Goal: Transaction & Acquisition: Purchase product/service

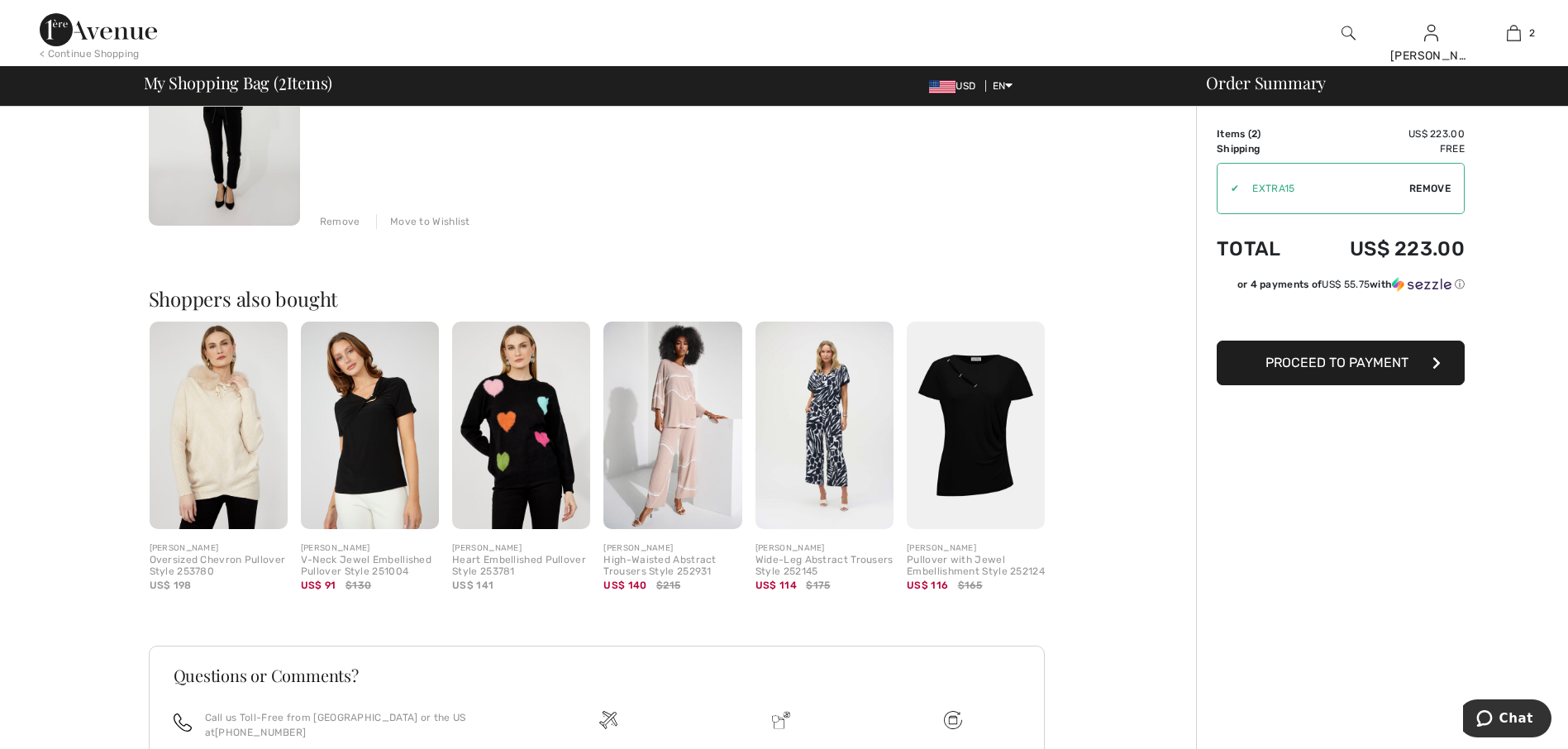
scroll to position [496, 0]
click at [528, 457] on img at bounding box center [521, 424] width 138 height 207
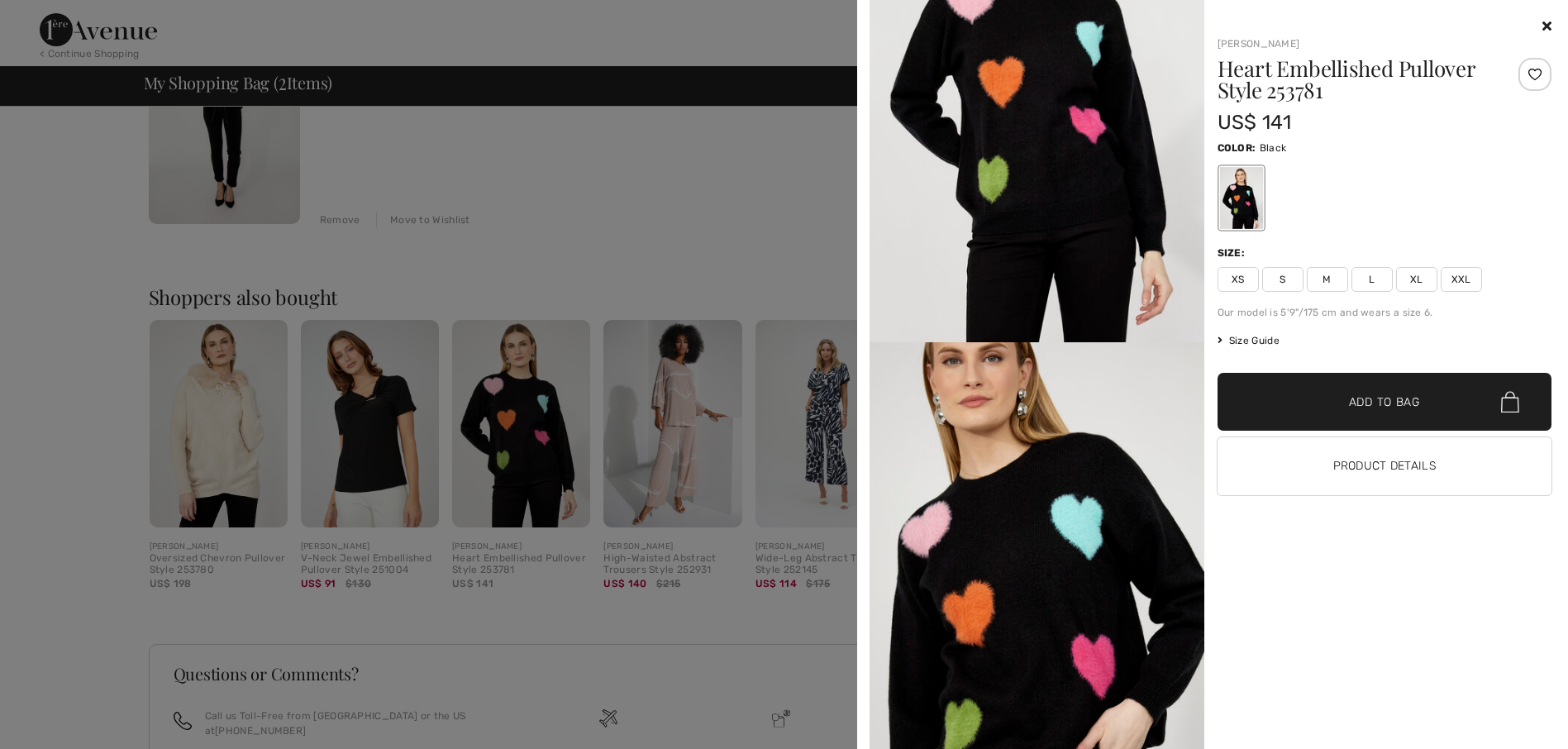
scroll to position [0, 0]
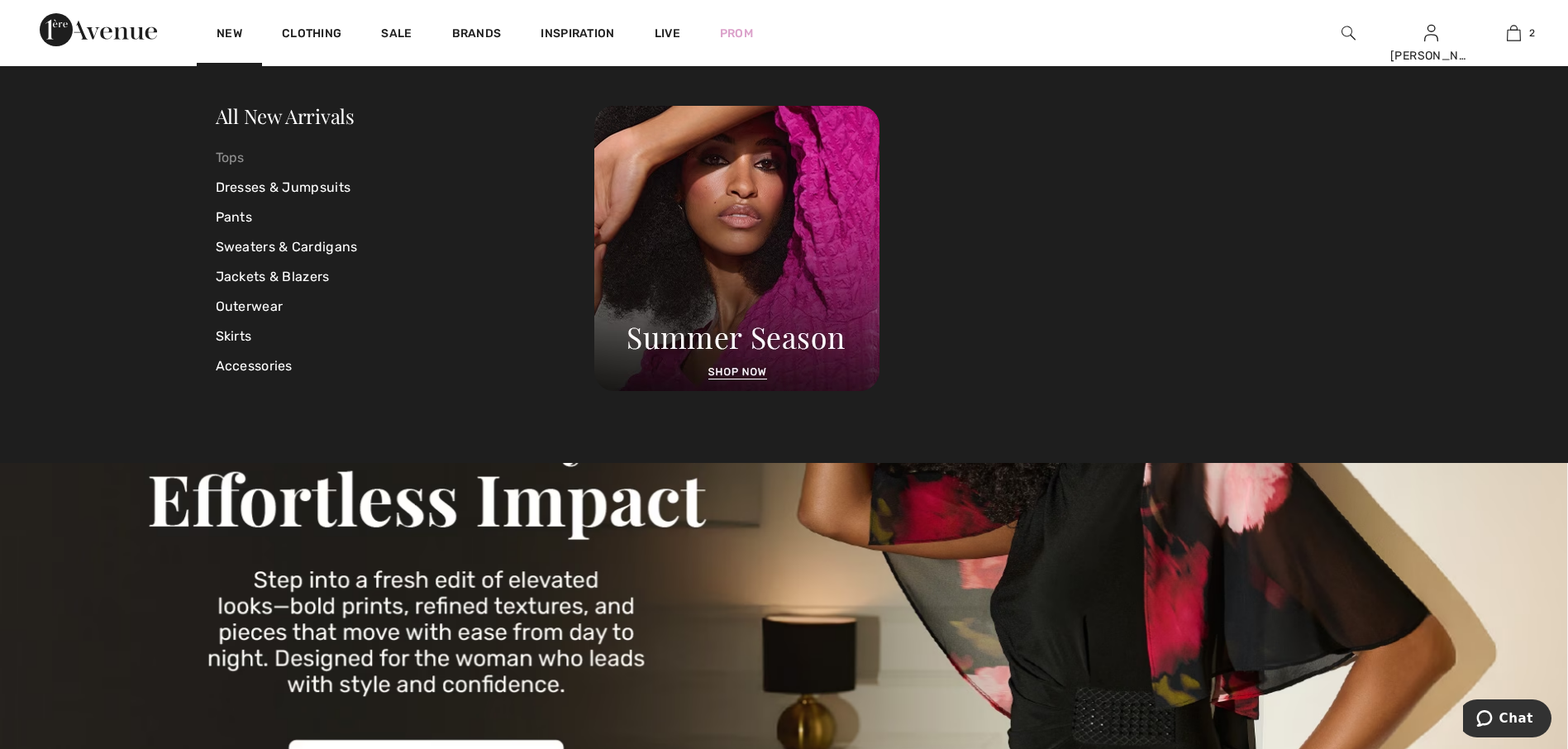
click at [221, 151] on link "Tops" at bounding box center [405, 158] width 379 height 29
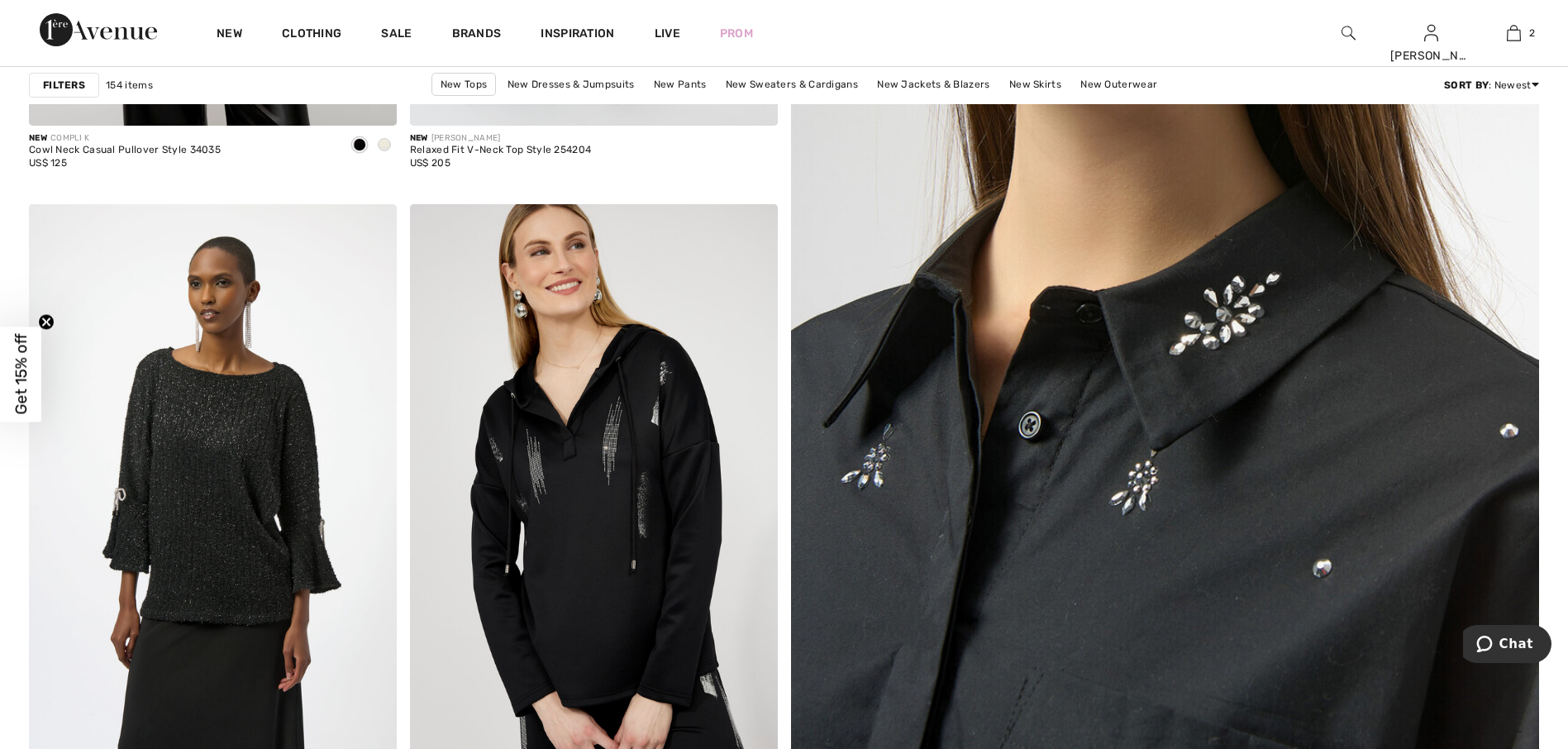
scroll to position [827, 0]
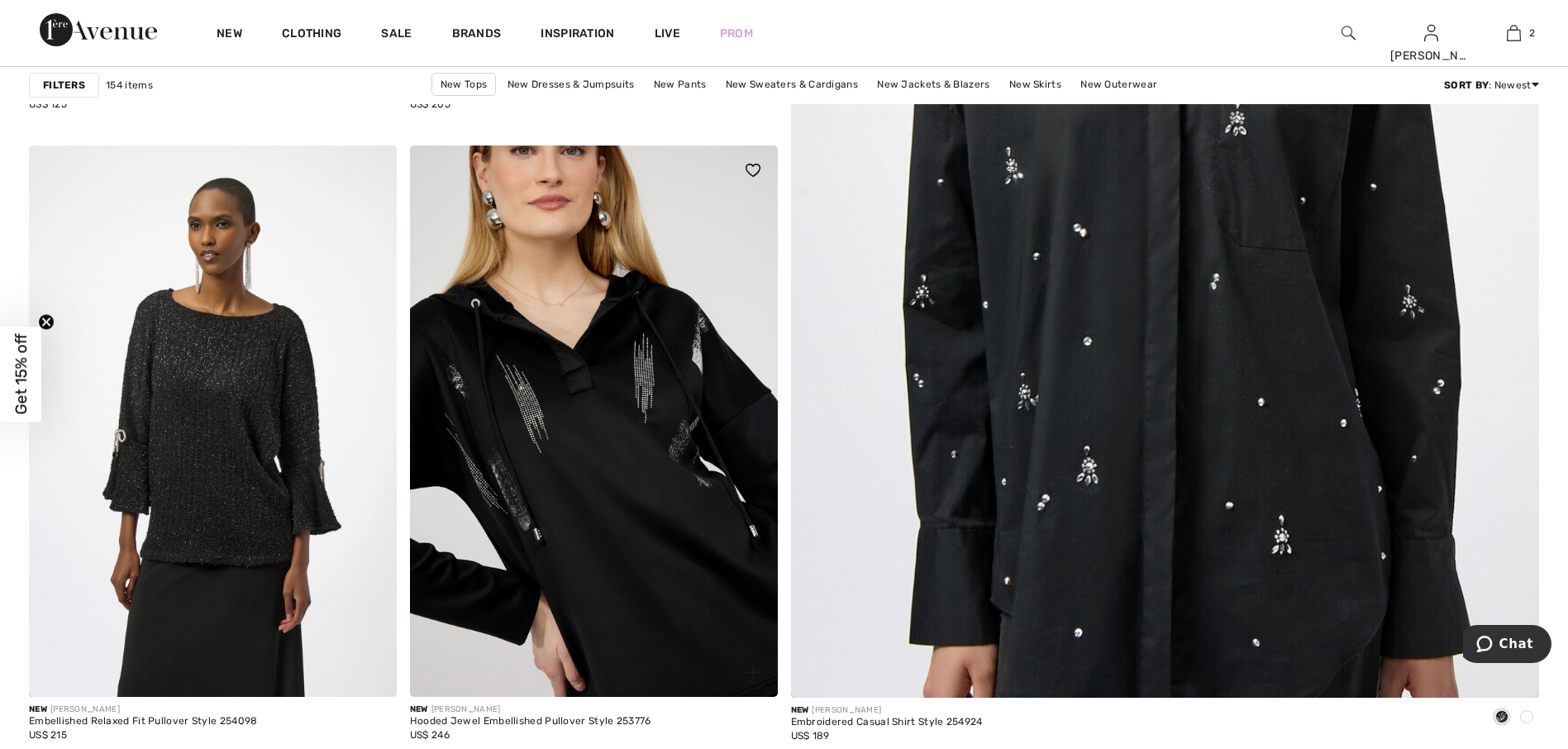
click at [728, 471] on img at bounding box center [594, 421] width 368 height 552
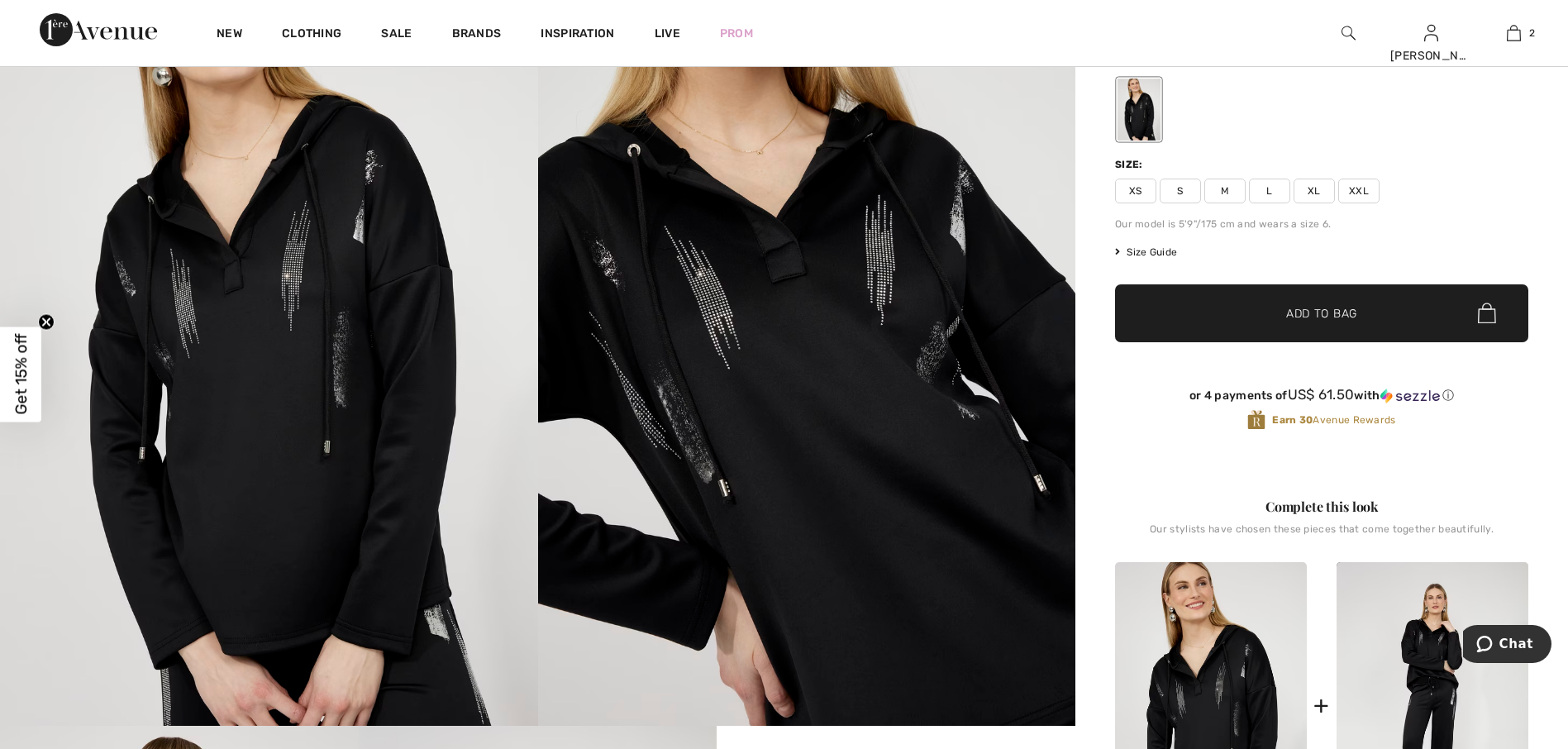
scroll to position [248, 0]
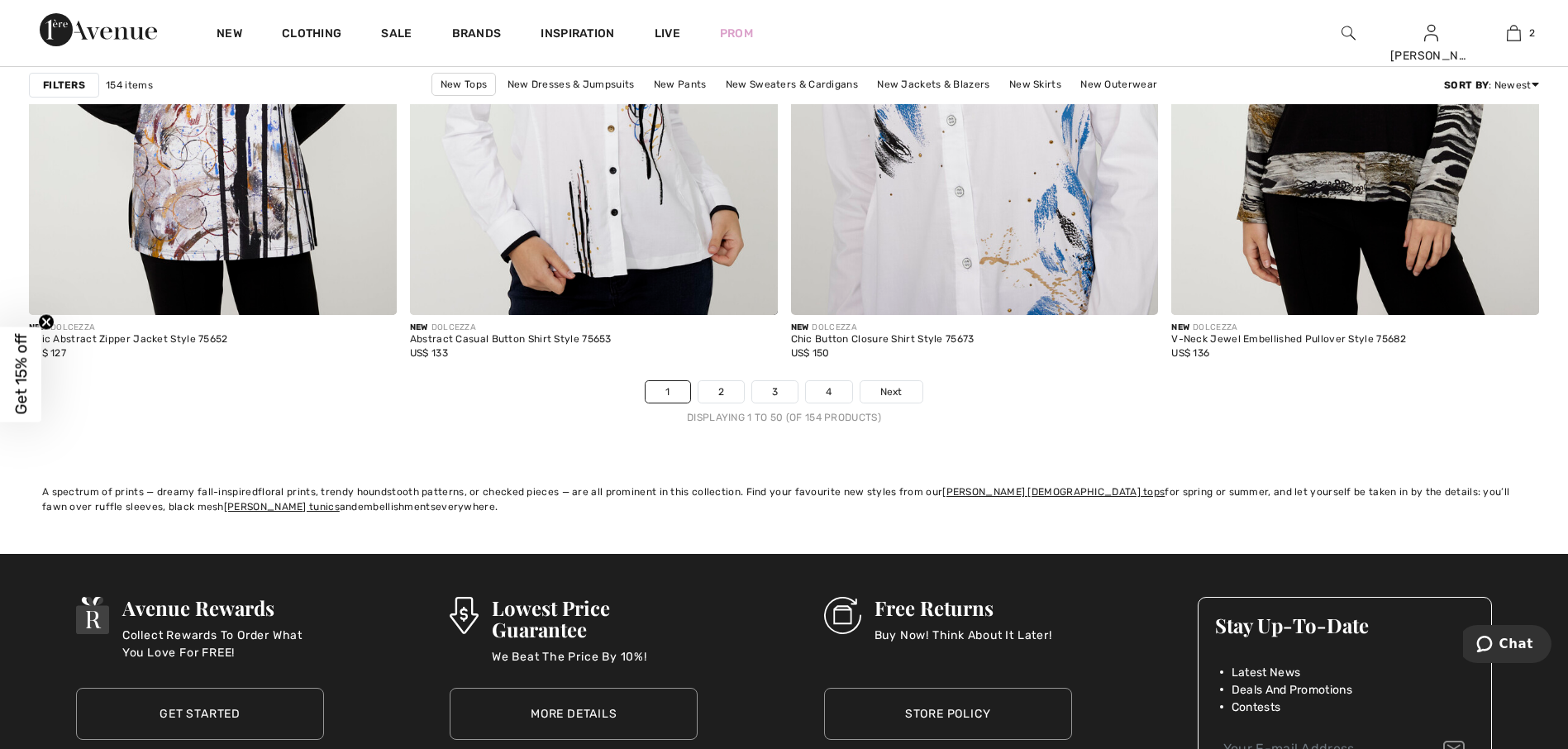
scroll to position [9508, 0]
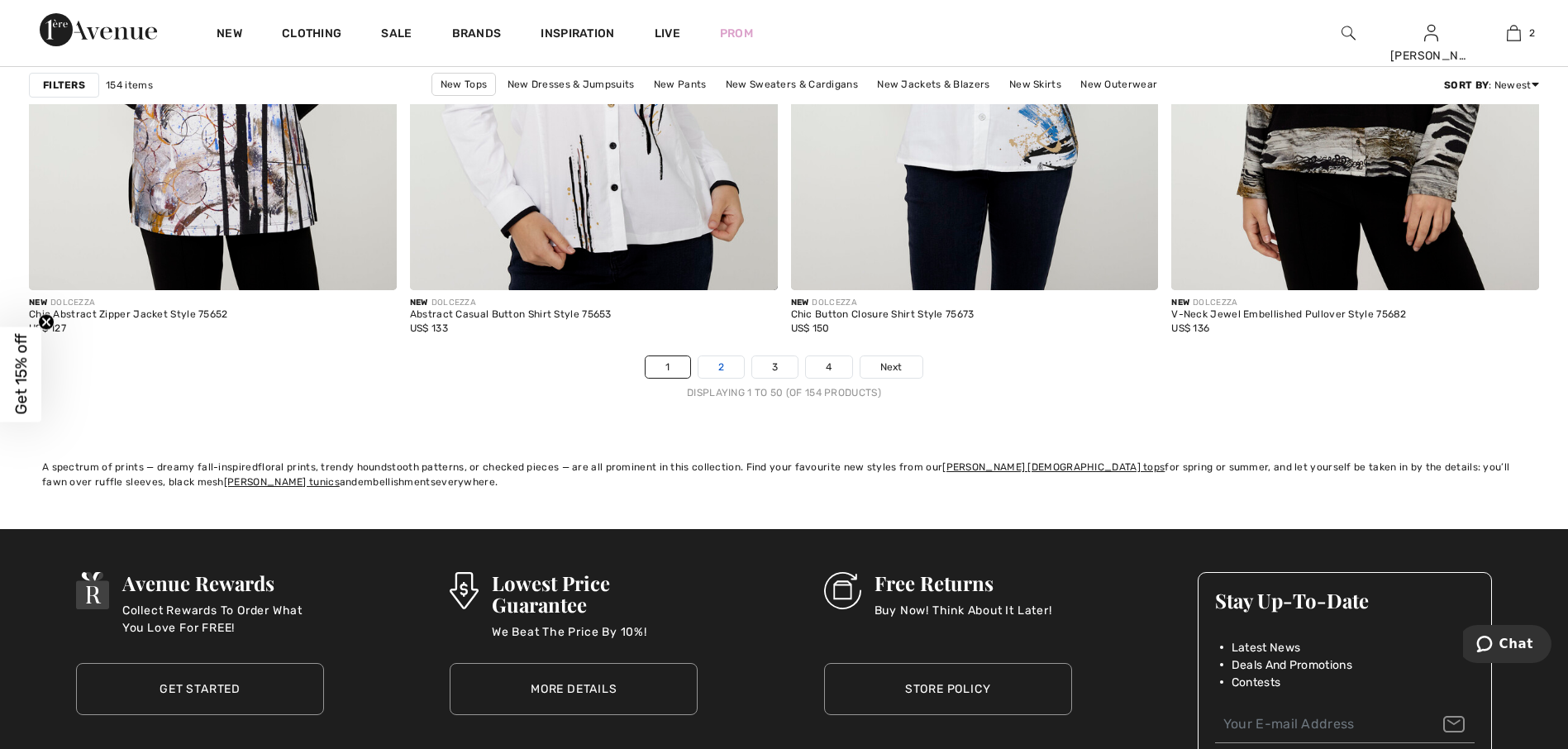
click at [716, 363] on link "2" at bounding box center [721, 366] width 46 height 21
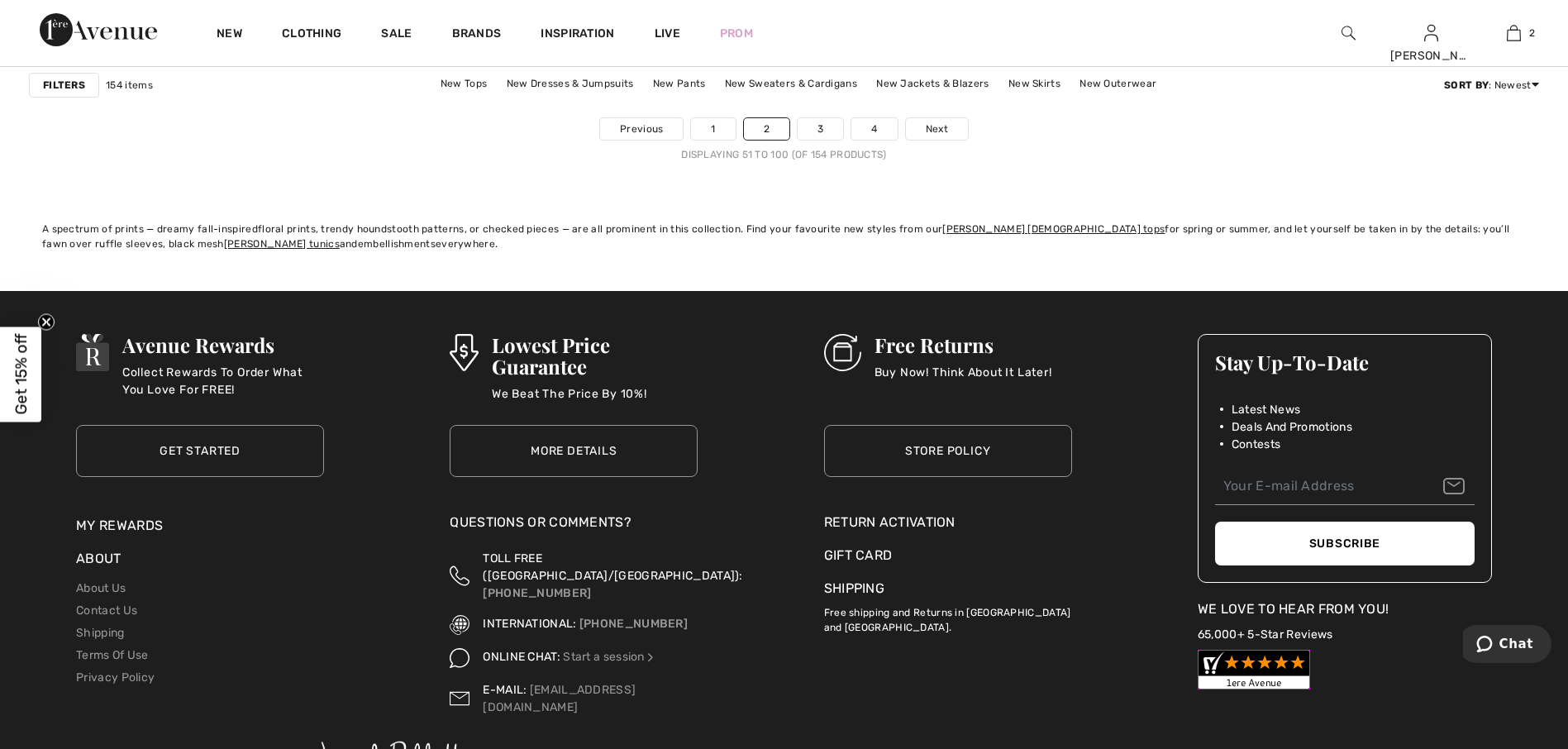
scroll to position [9757, 0]
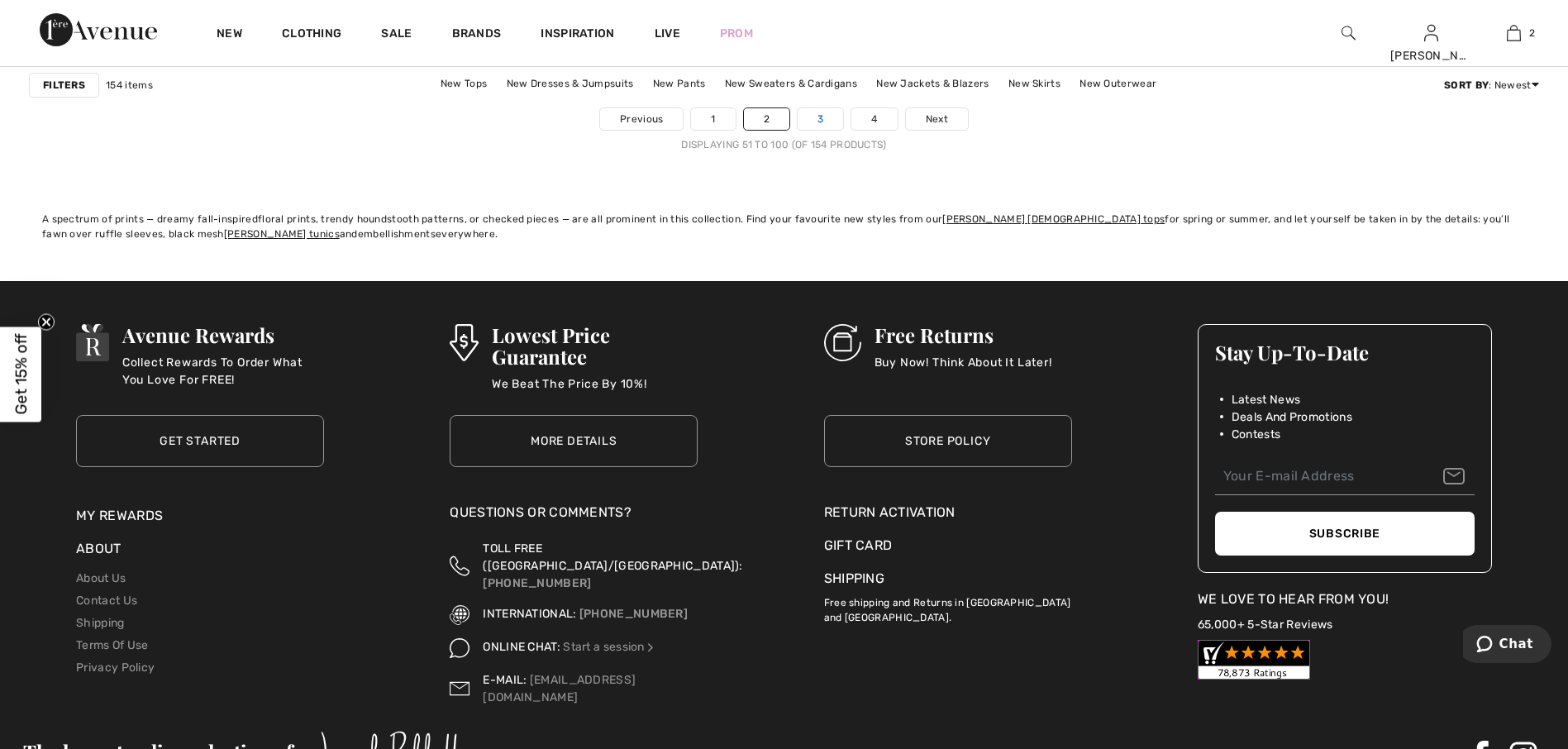
click at [825, 109] on link "3" at bounding box center [820, 118] width 46 height 21
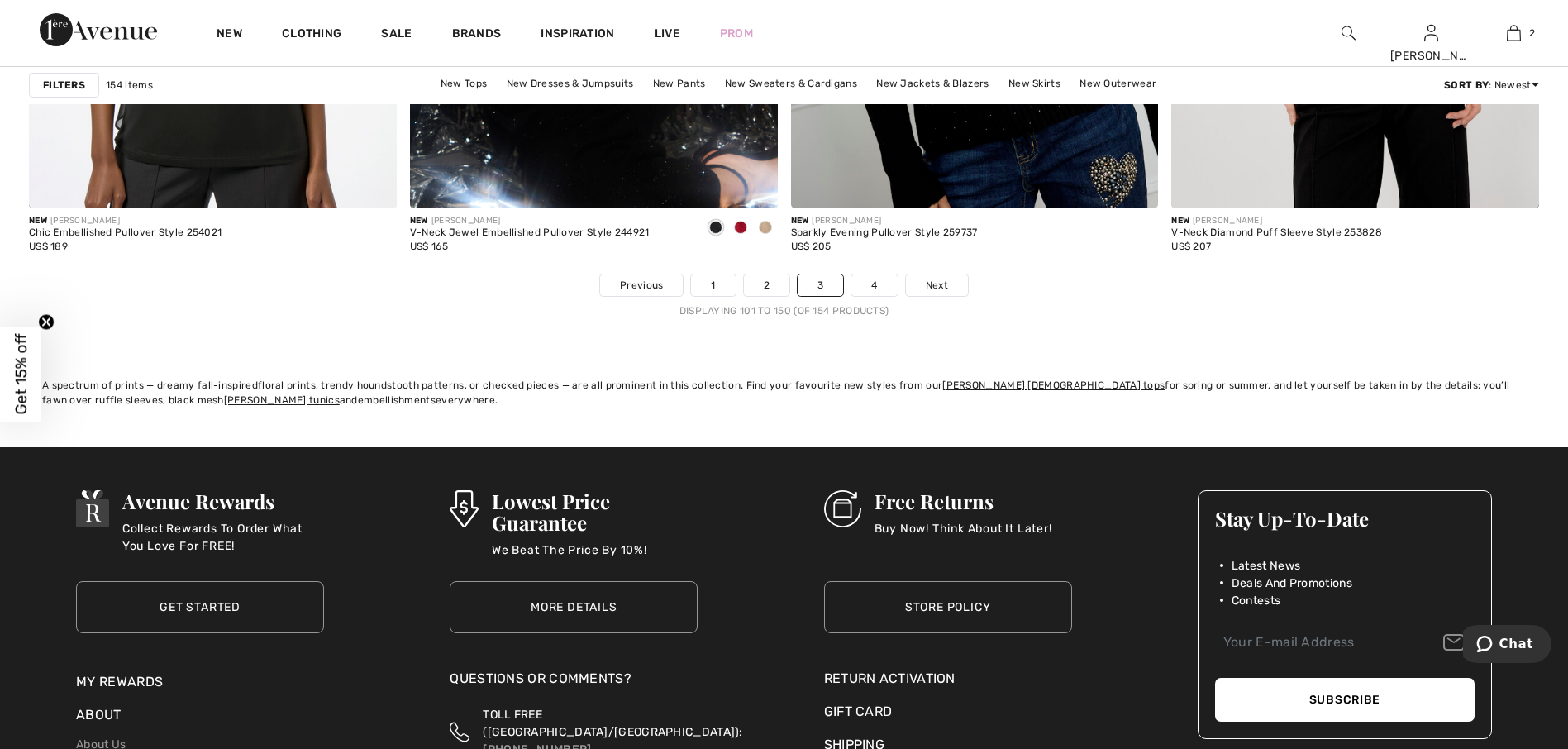
scroll to position [9592, 0]
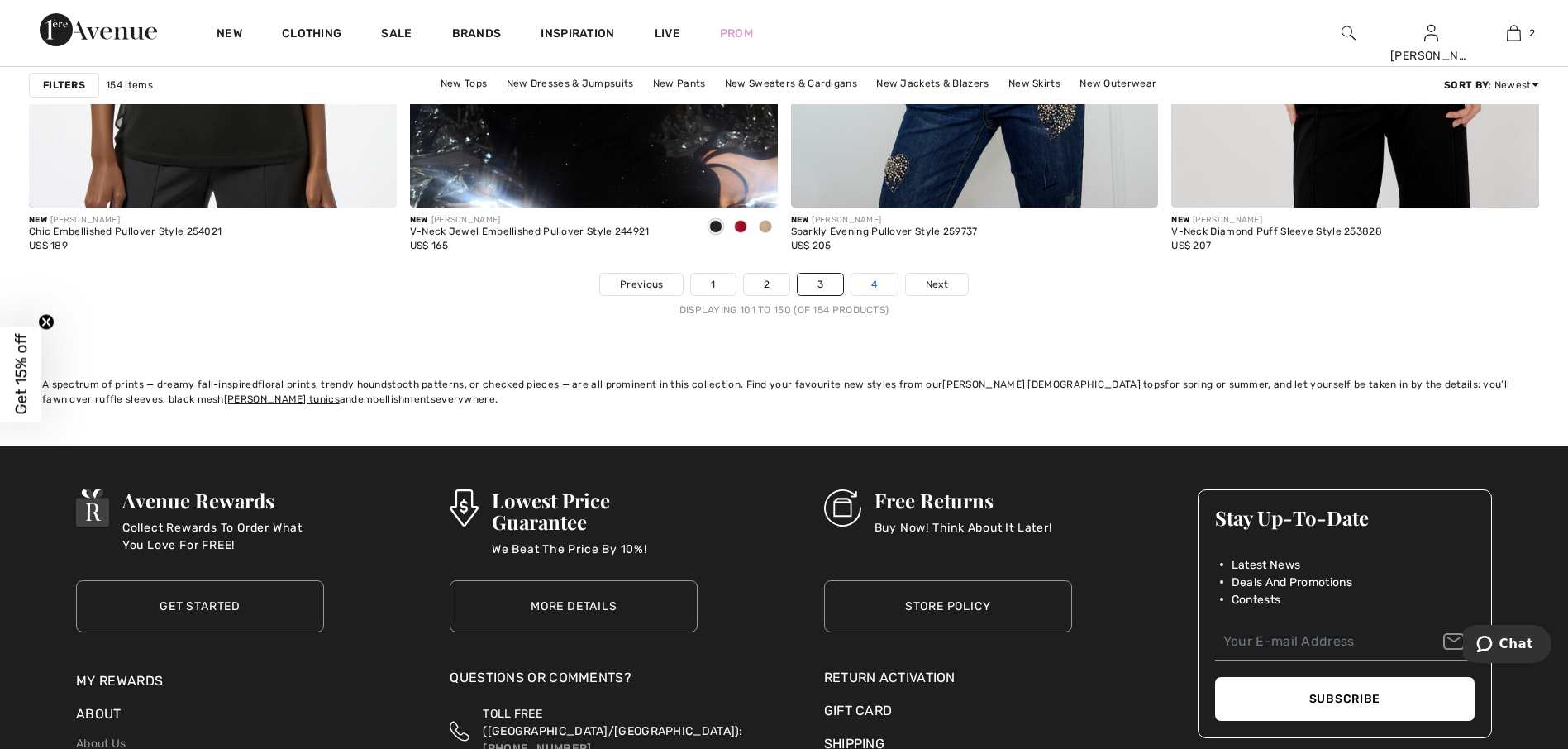
click at [871, 276] on link "4" at bounding box center [874, 284] width 46 height 21
click at [884, 283] on link "4" at bounding box center [874, 284] width 46 height 21
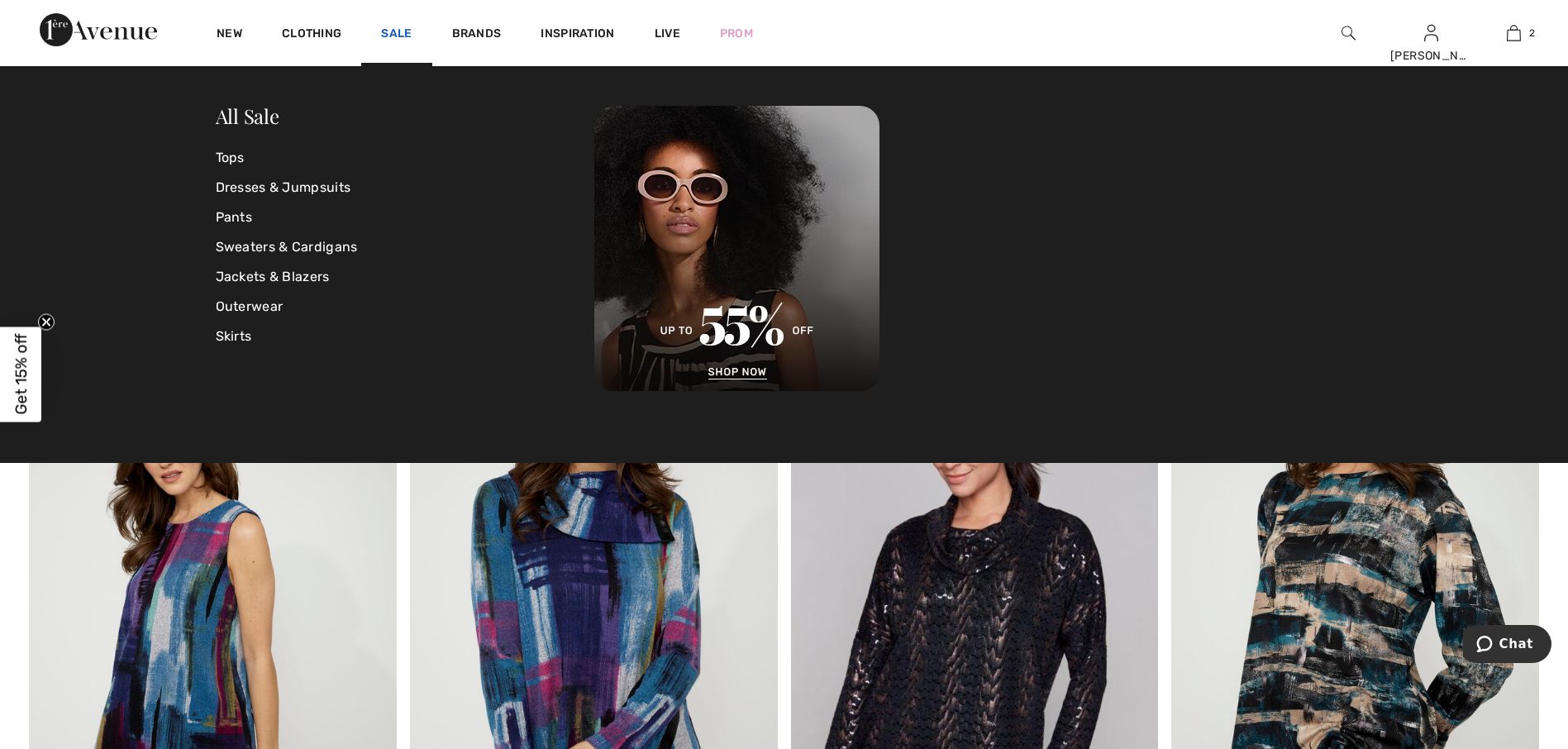
click at [405, 32] on link "Sale" at bounding box center [395, 35] width 30 height 17
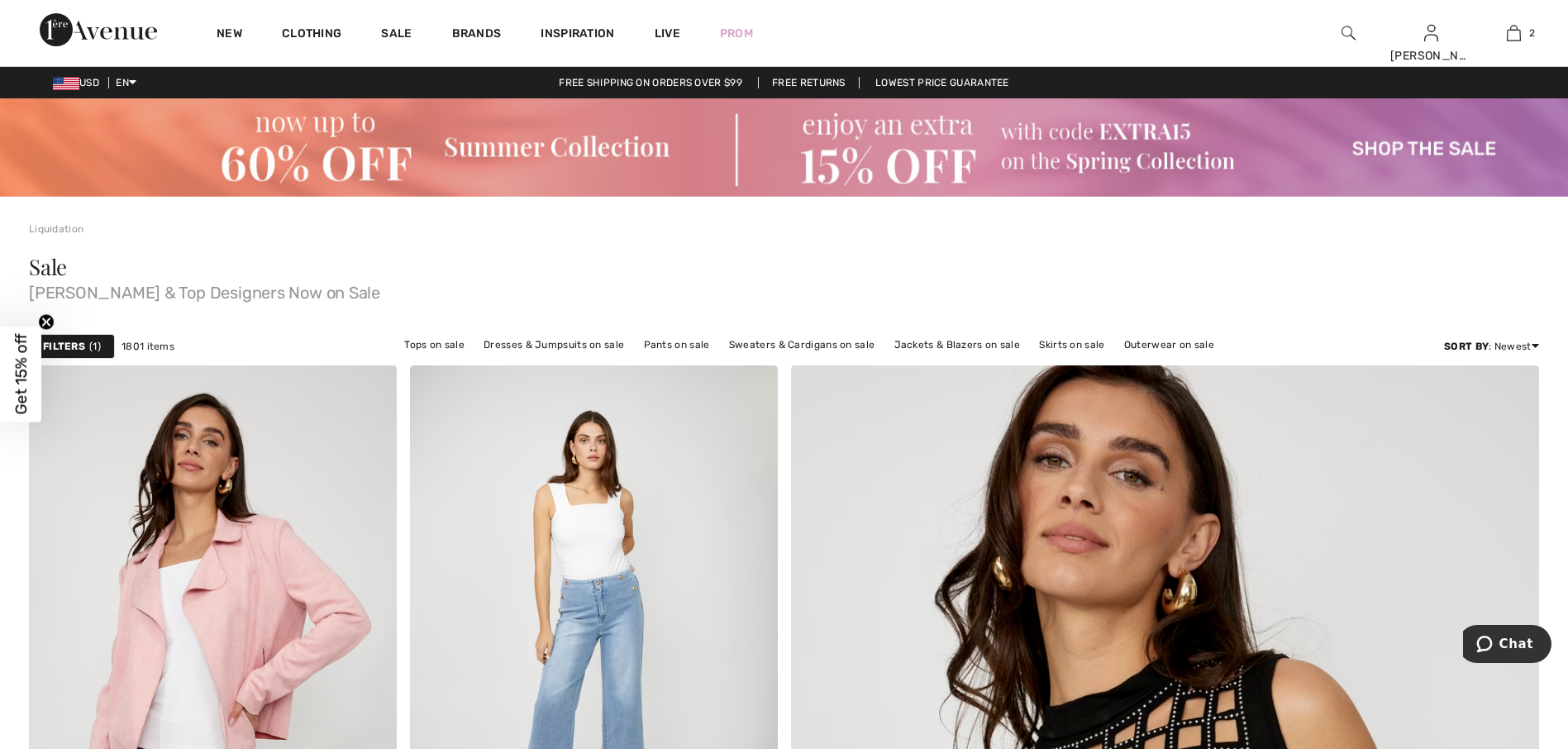
click at [405, 32] on link "Sale" at bounding box center [395, 35] width 30 height 17
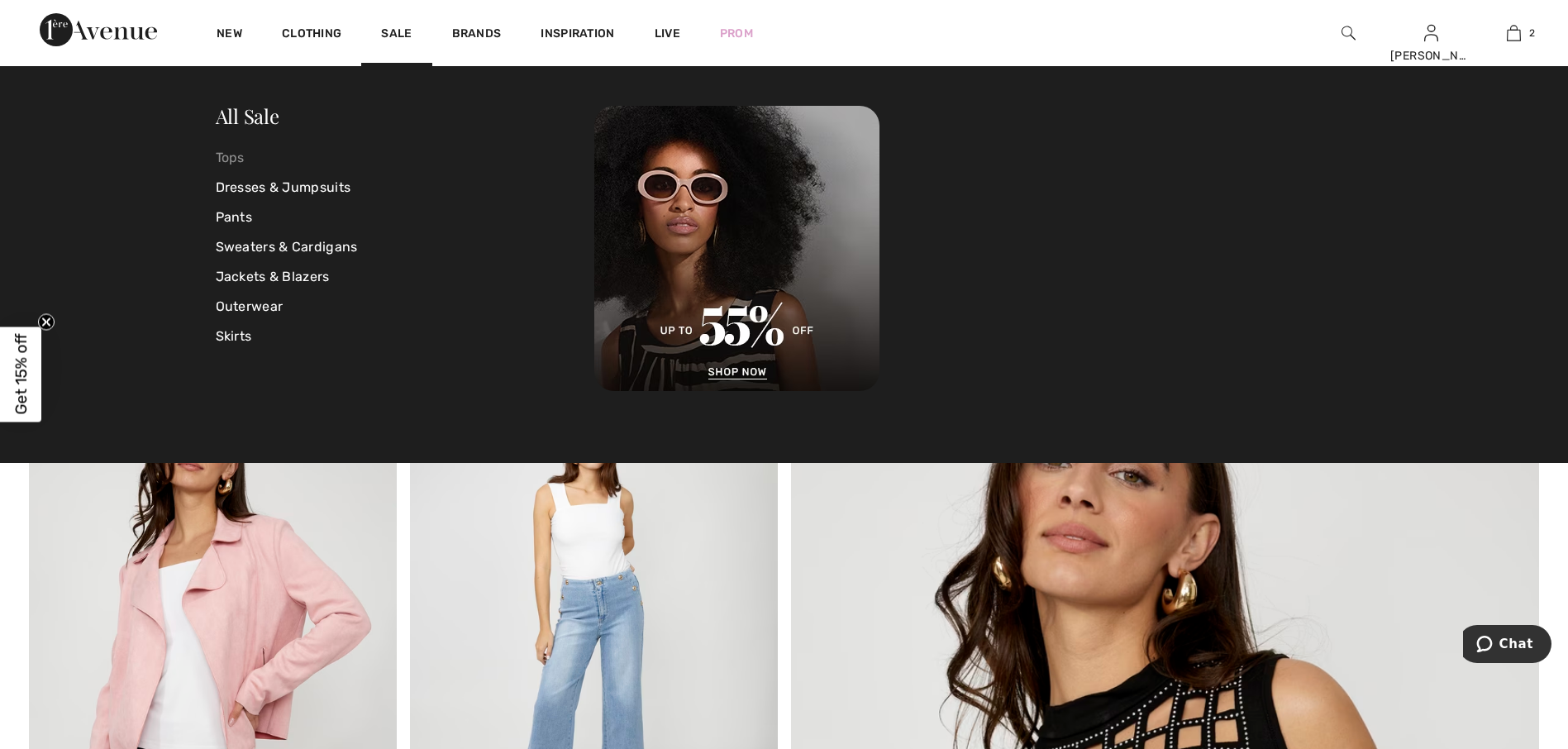
click at [243, 154] on link "Tops" at bounding box center [405, 158] width 379 height 29
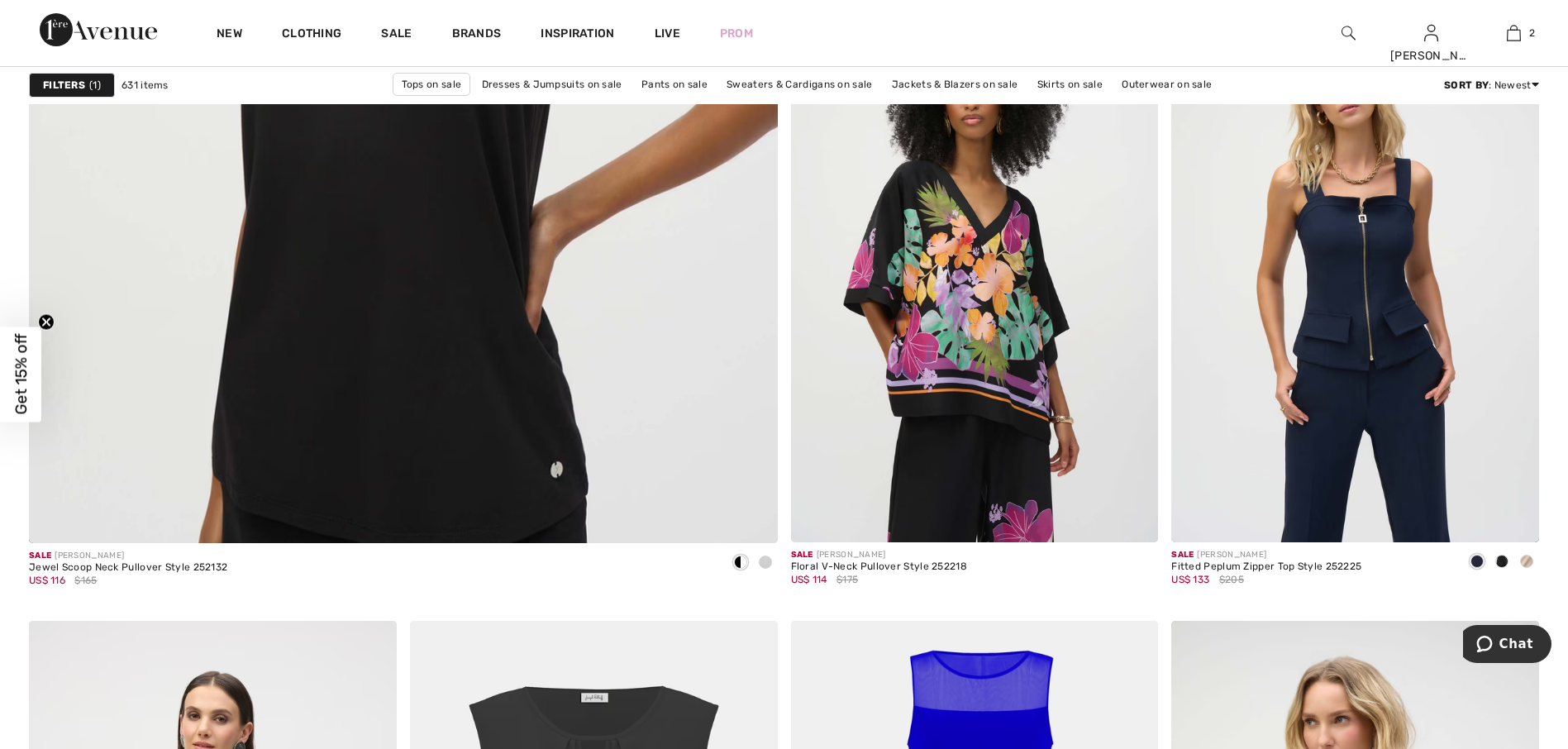
scroll to position [5871, 0]
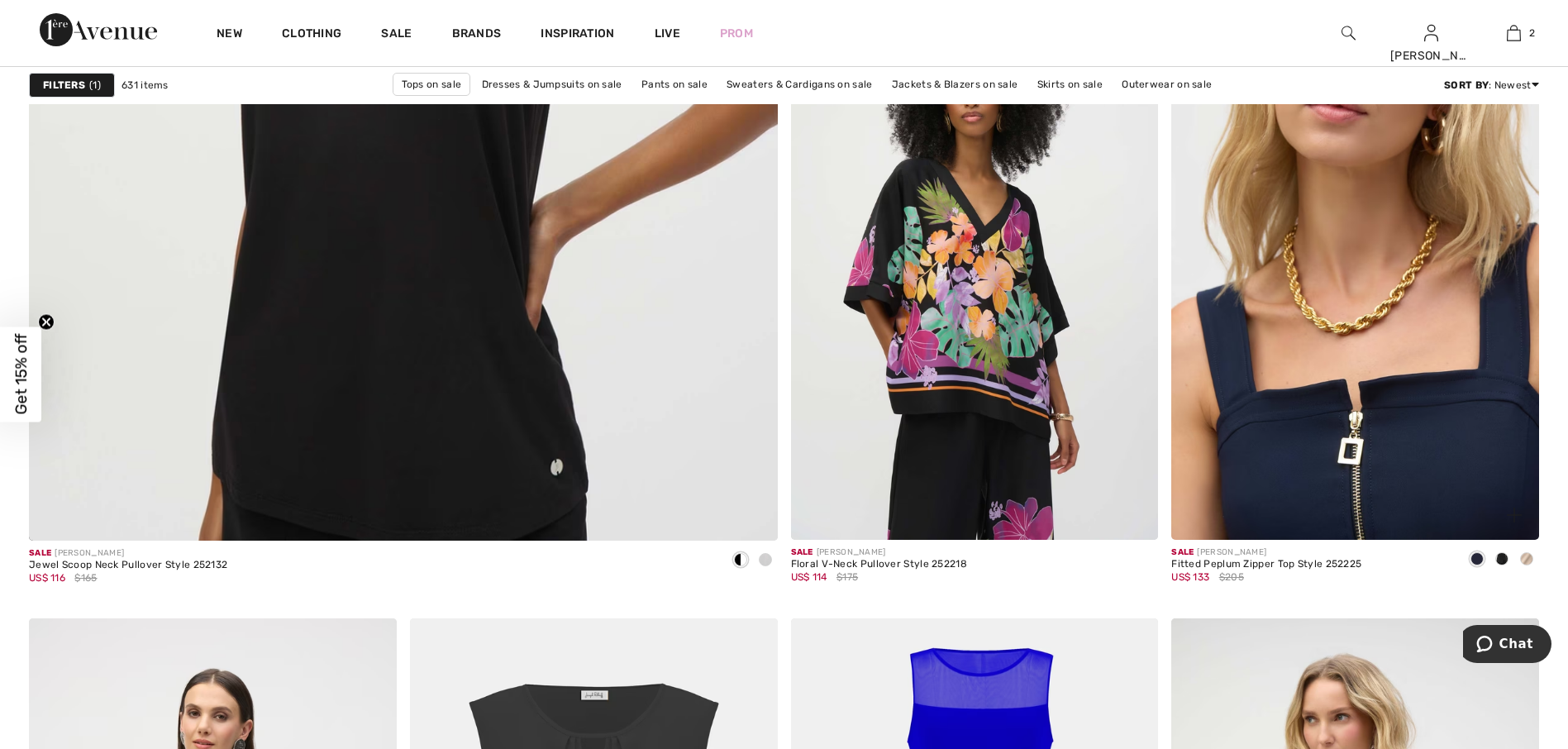
click at [1325, 252] on img at bounding box center [1354, 263] width 368 height 552
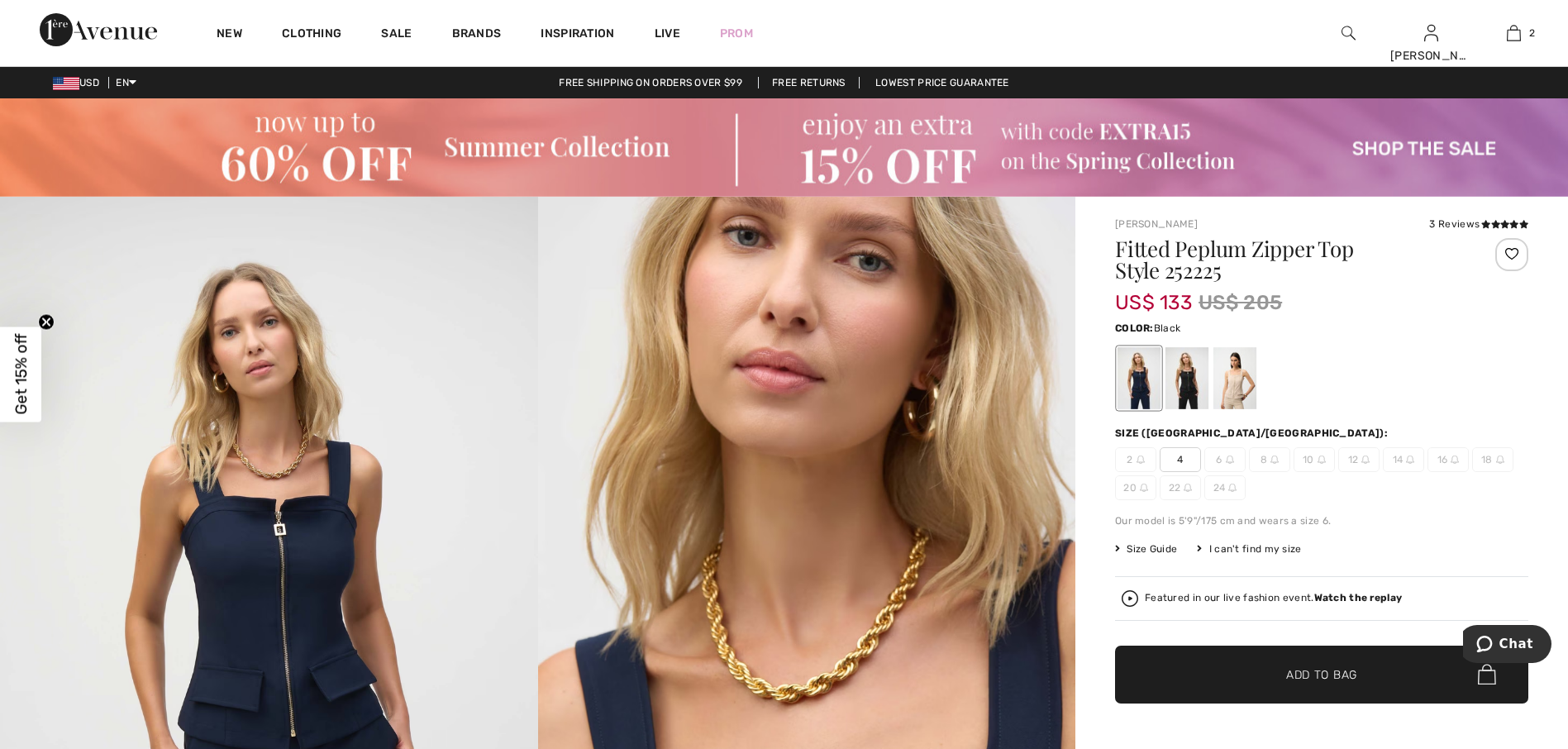
click at [1187, 387] on div at bounding box center [1186, 378] width 43 height 62
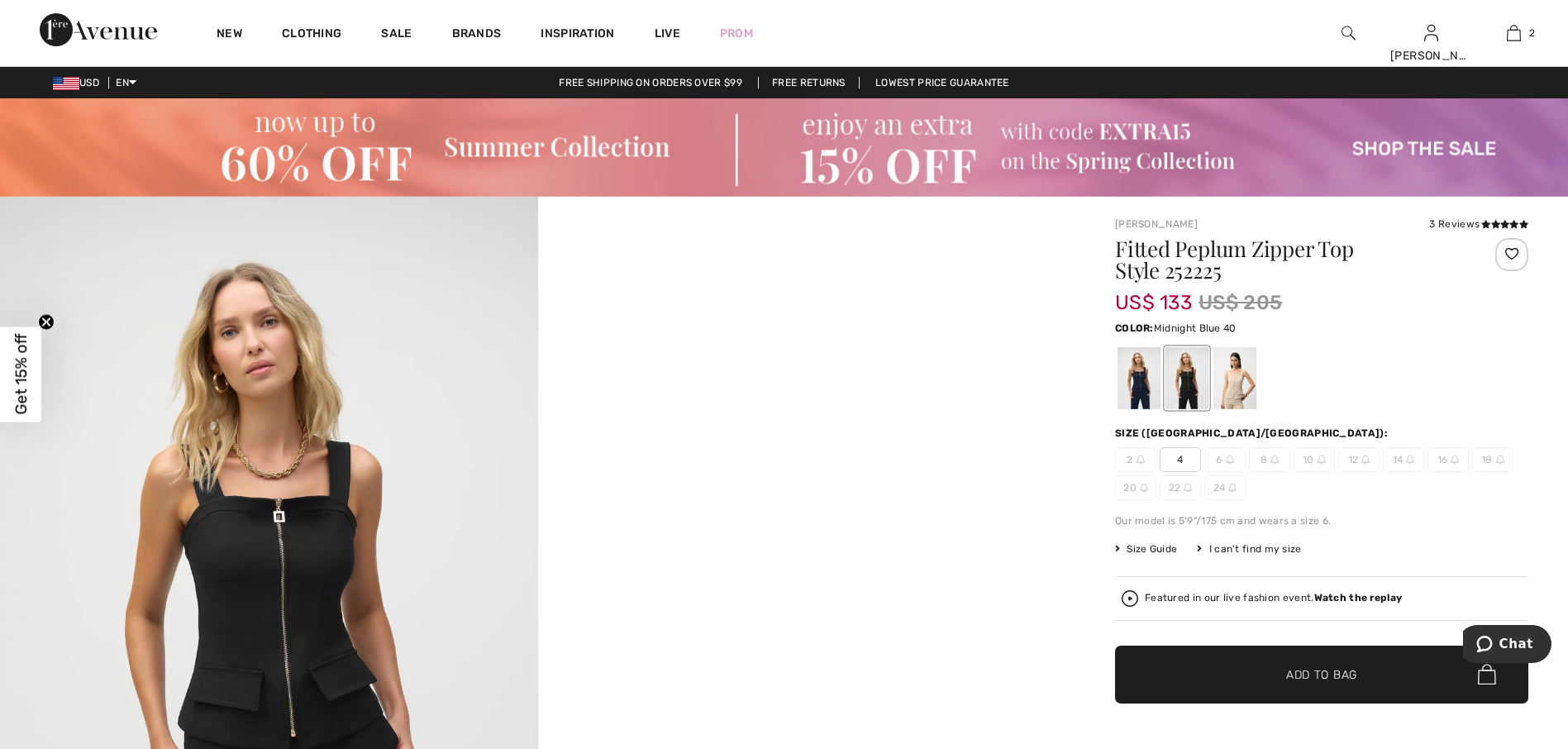
click at [1135, 398] on div at bounding box center [1139, 378] width 43 height 62
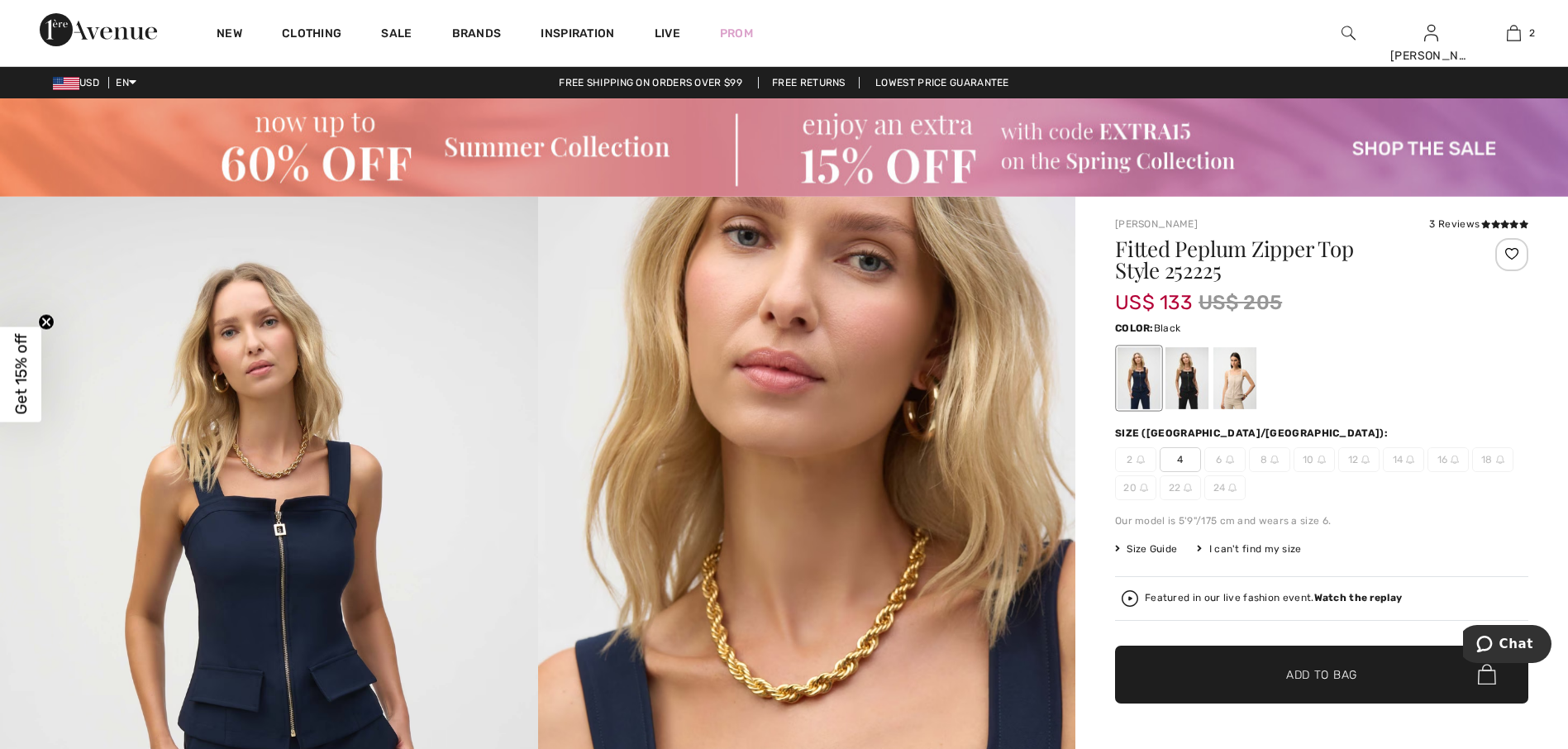
click at [1213, 398] on div at bounding box center [1234, 378] width 43 height 62
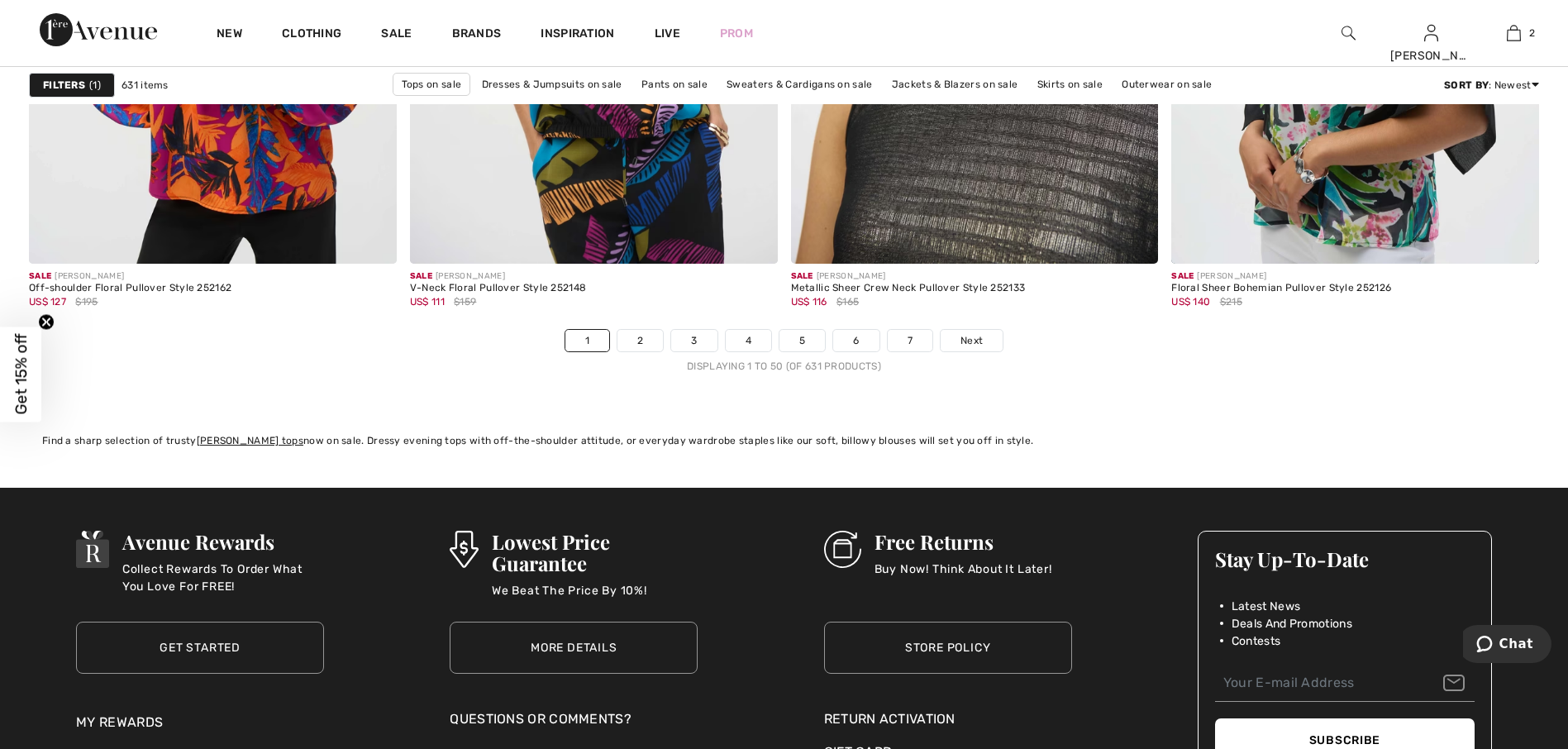
scroll to position [9529, 0]
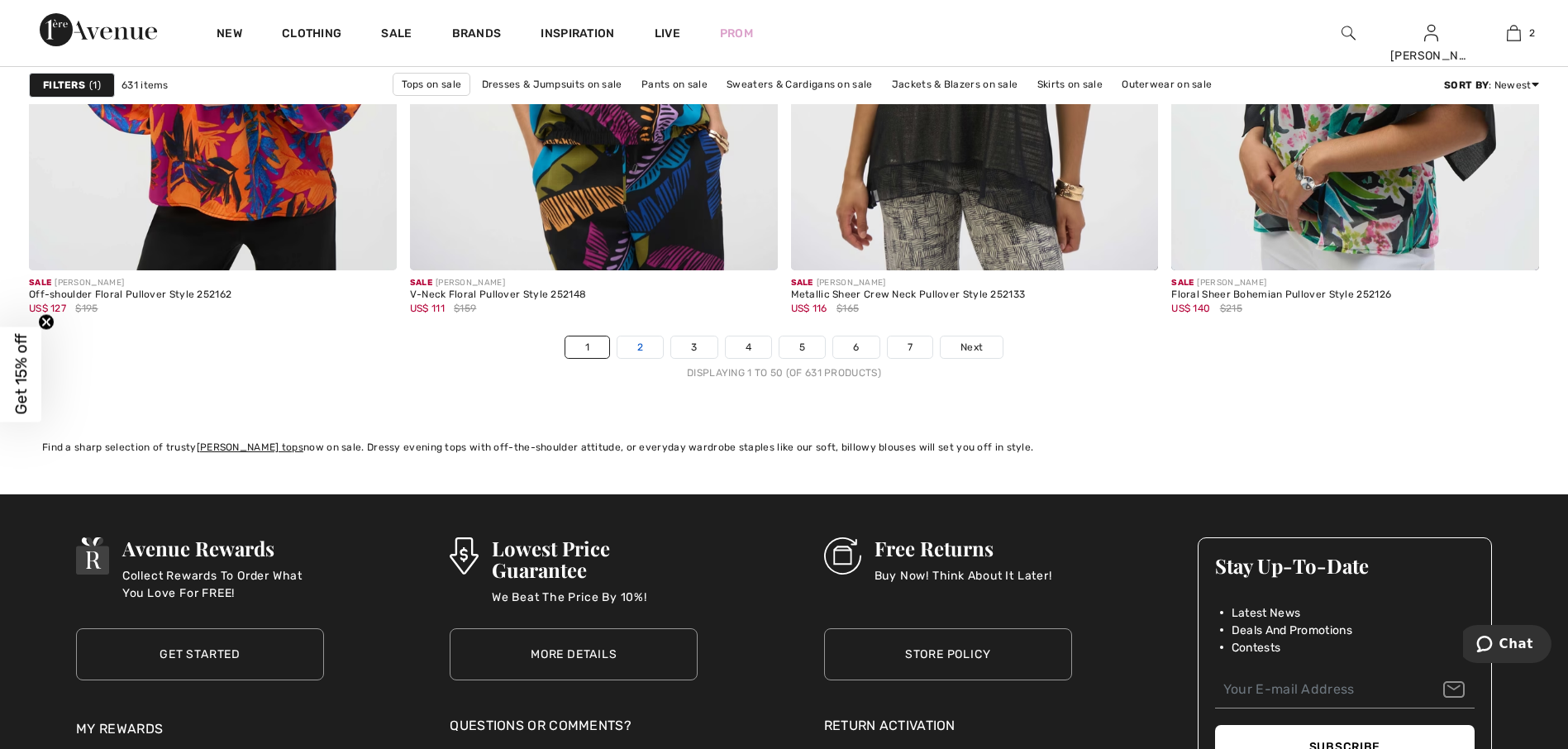
click at [646, 347] on link "2" at bounding box center [640, 347] width 46 height 21
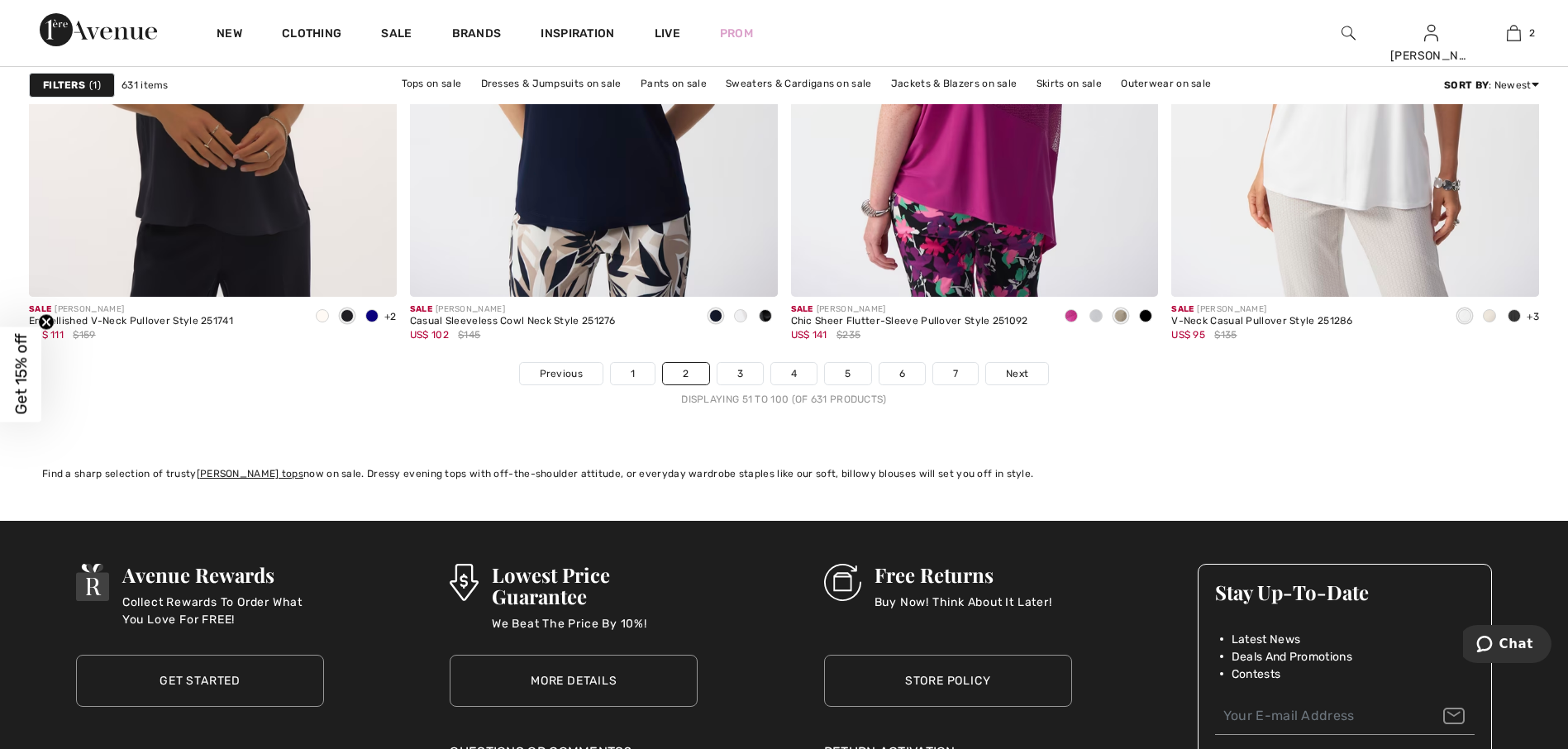
scroll to position [9508, 0]
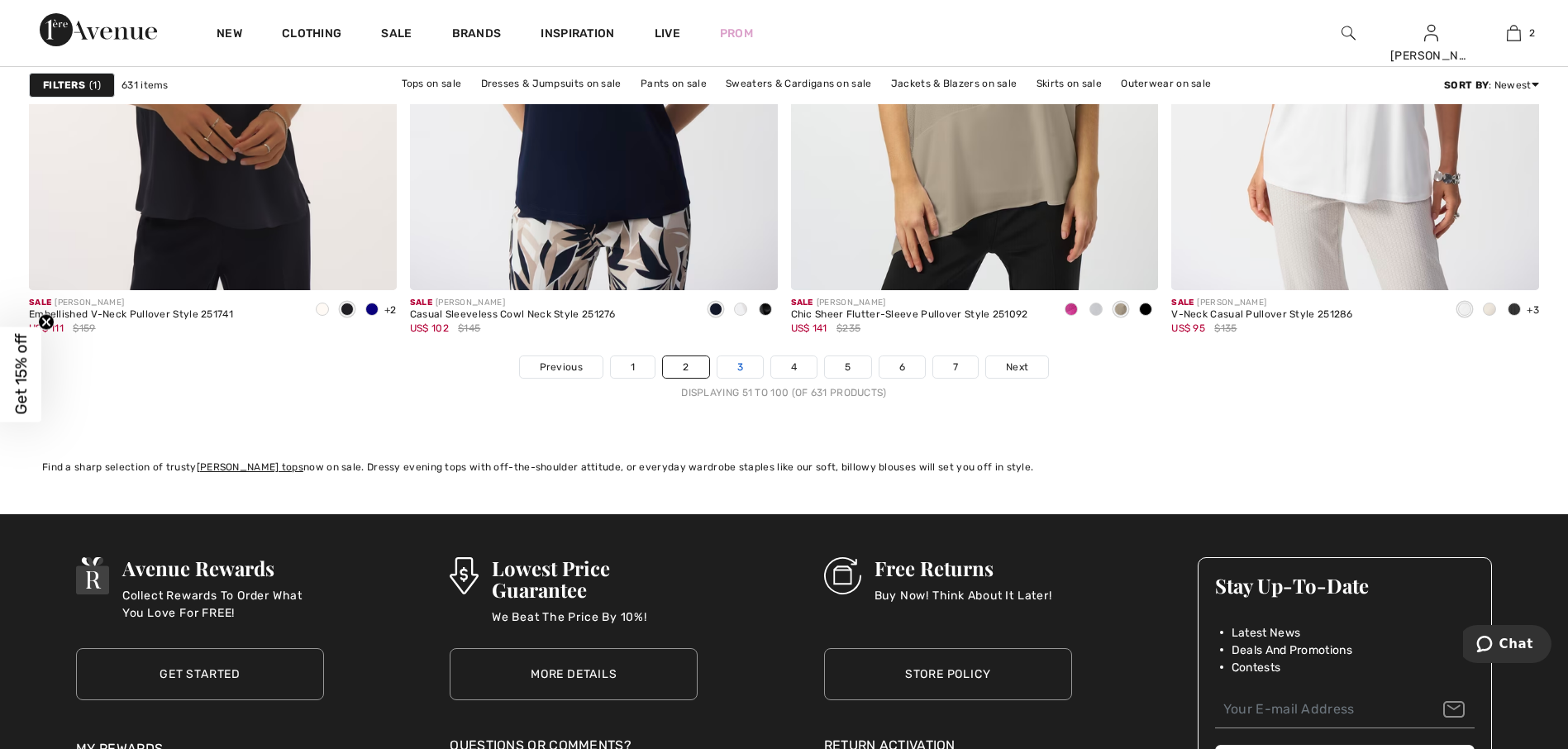
click at [738, 367] on link "3" at bounding box center [740, 366] width 46 height 21
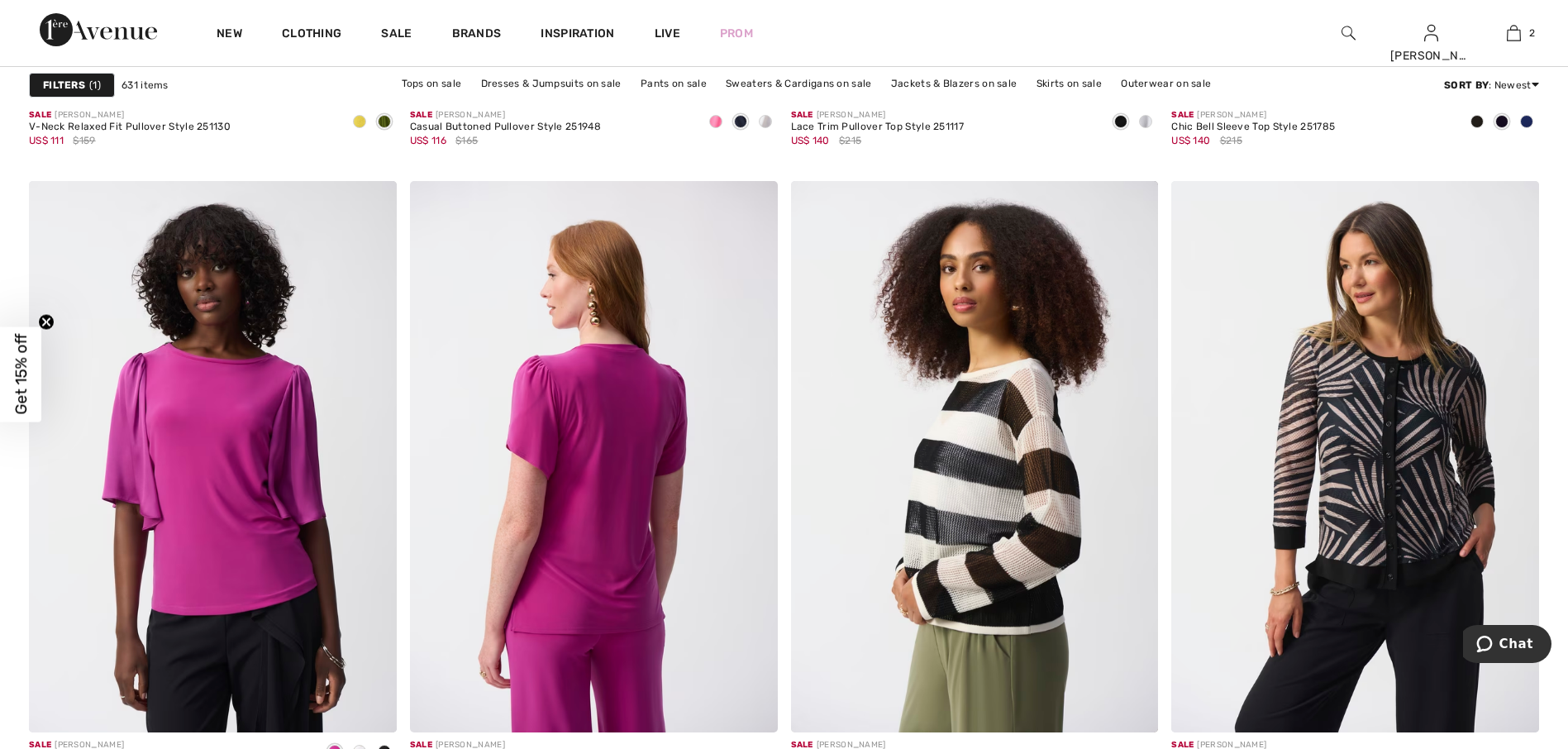
scroll to position [2232, 0]
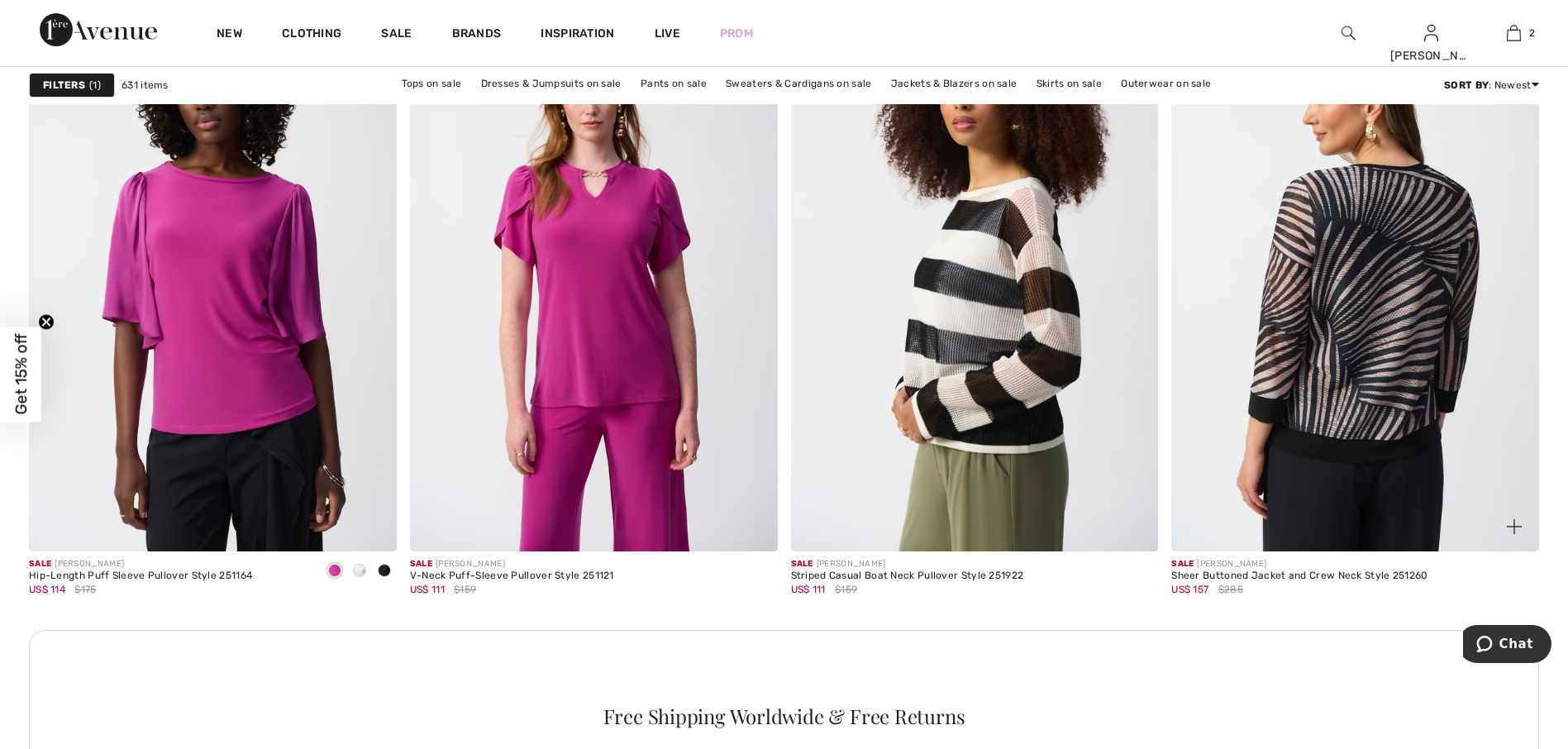
click at [1330, 398] on img at bounding box center [1354, 275] width 368 height 552
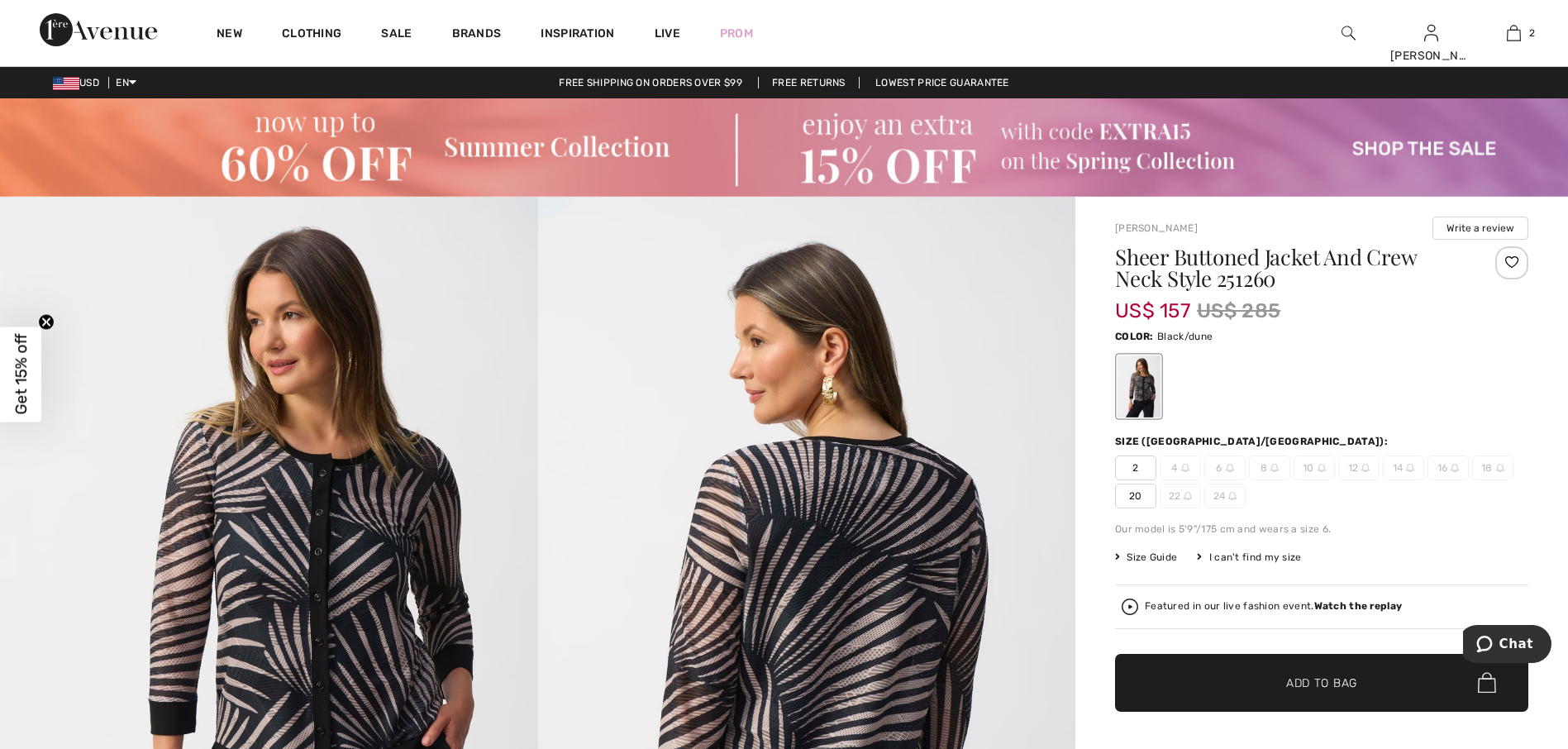
click at [1244, 560] on div "I can't find my size" at bounding box center [1249, 557] width 105 height 15
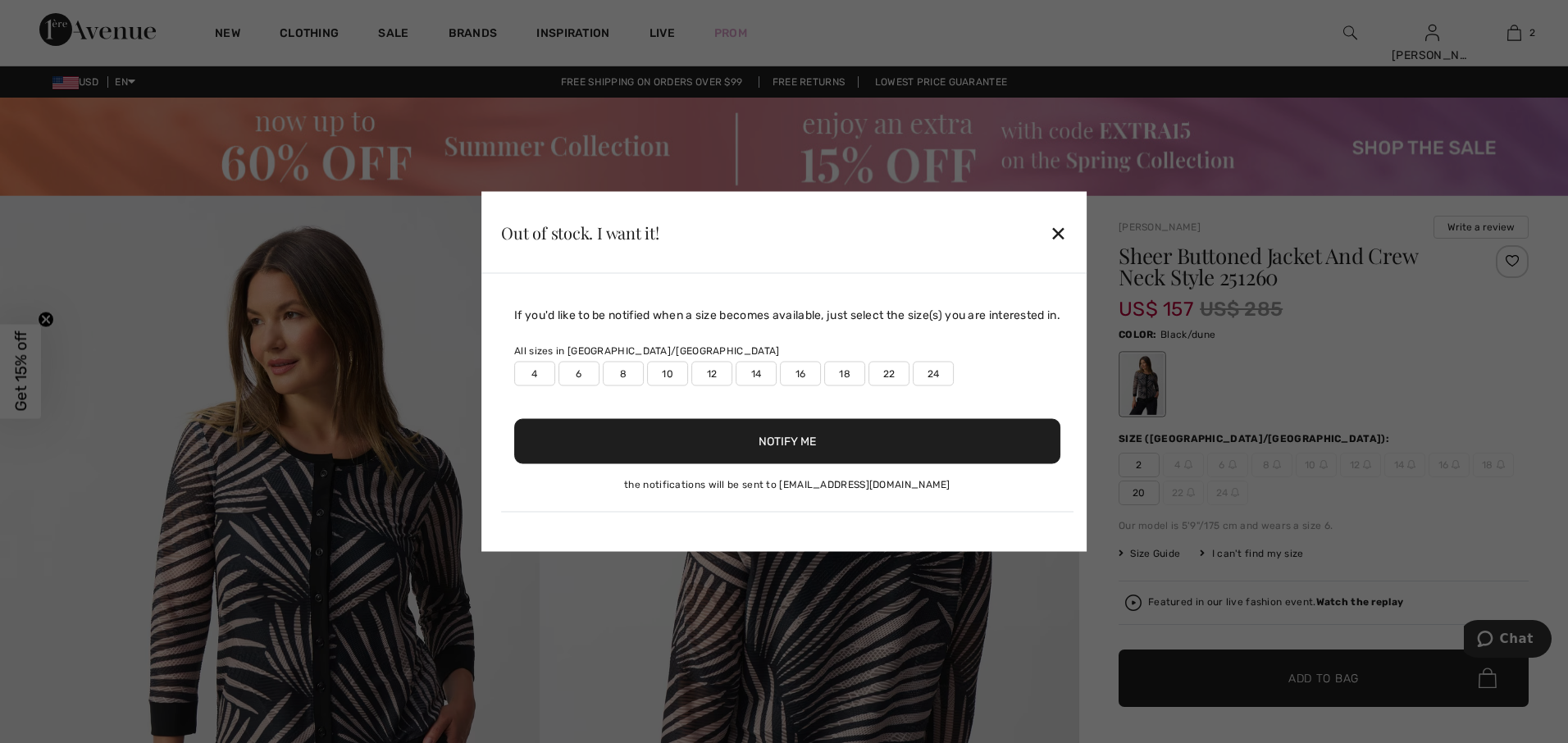
click at [571, 375] on label "6" at bounding box center [578, 373] width 41 height 25
click at [723, 434] on button "Notify Me" at bounding box center [788, 442] width 546 height 46
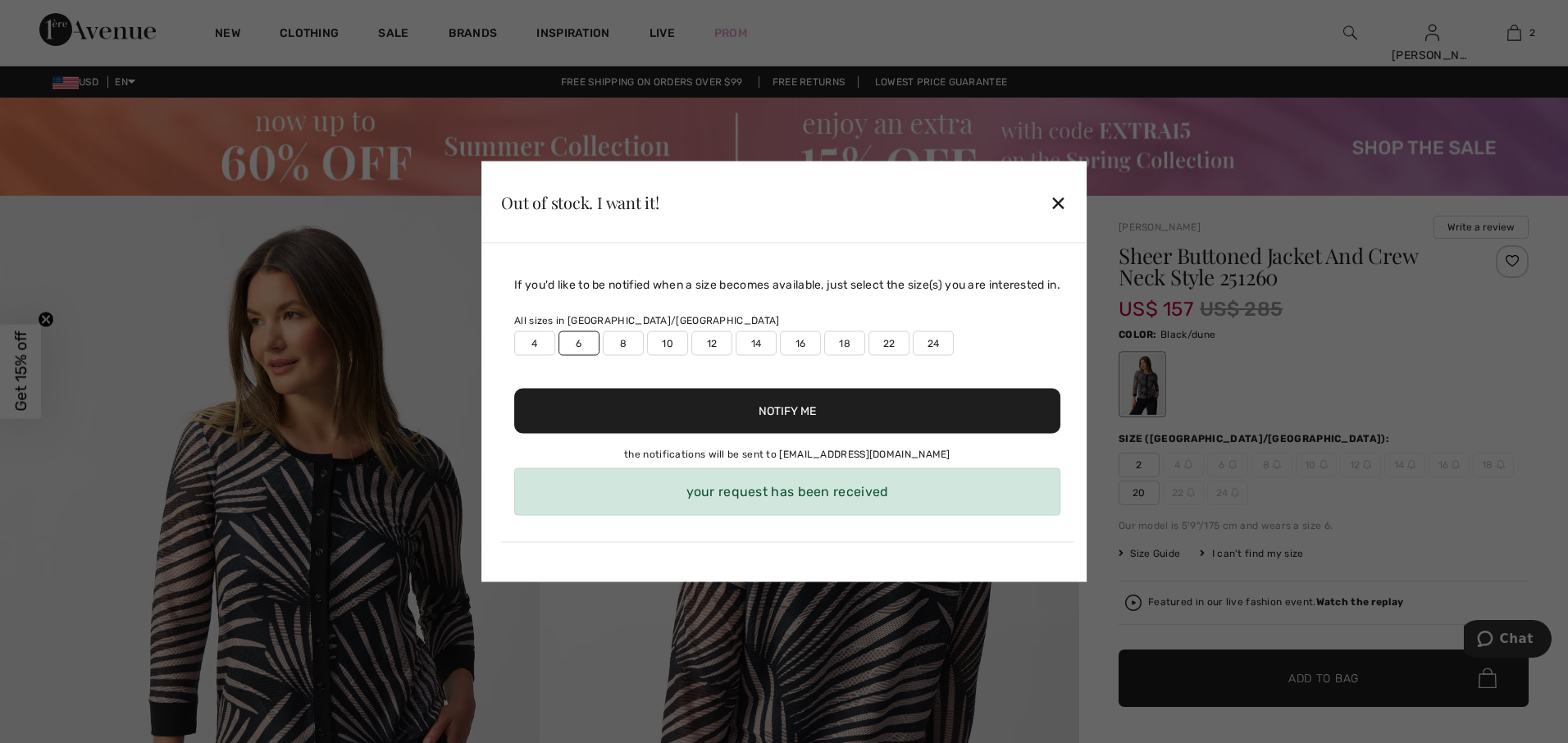
click at [798, 414] on button "Notify Me" at bounding box center [788, 412] width 546 height 46
click at [1054, 196] on div "Out of stock. I want it! ✕" at bounding box center [784, 202] width 606 height 82
click at [1063, 198] on div "✕" at bounding box center [1058, 202] width 17 height 35
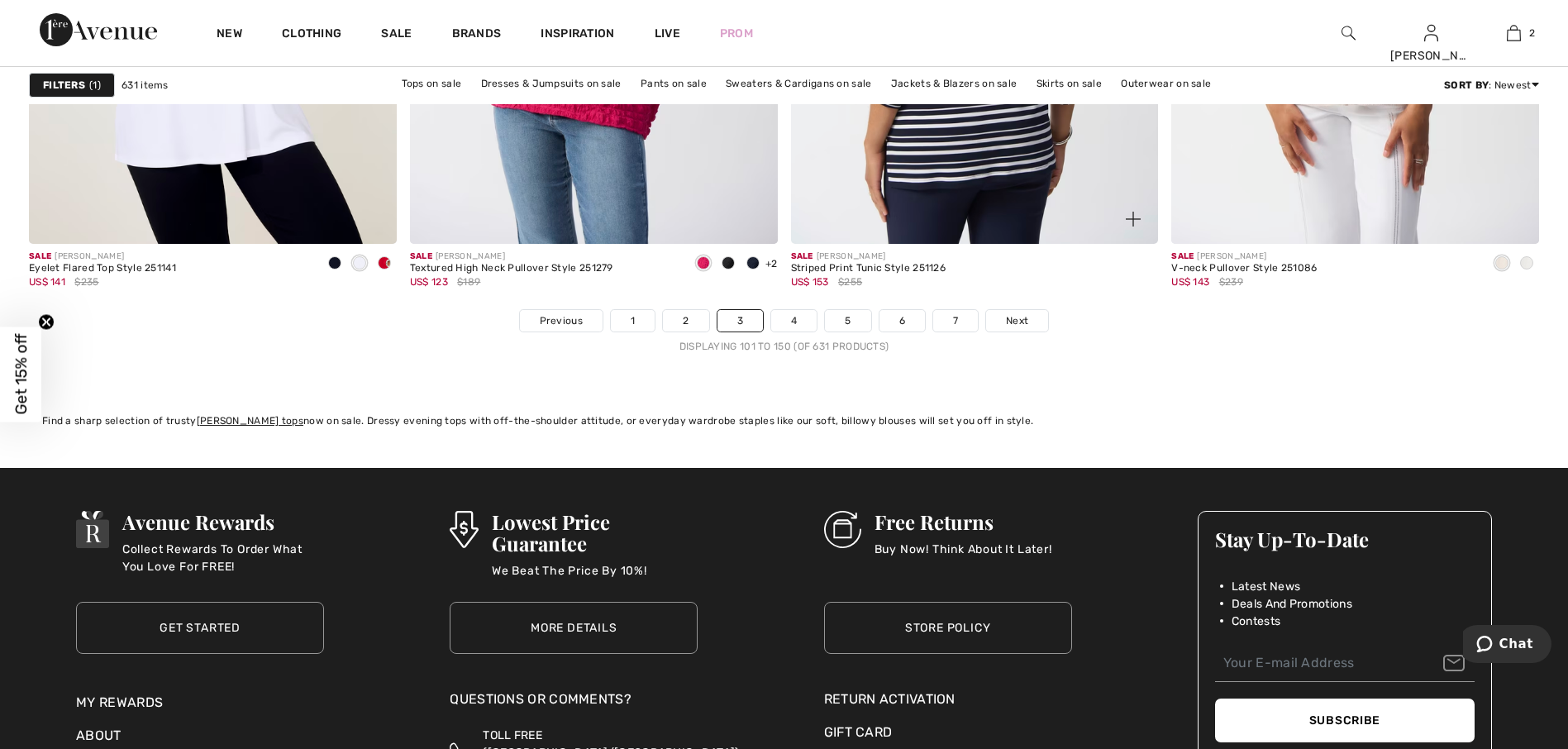
scroll to position [9508, 0]
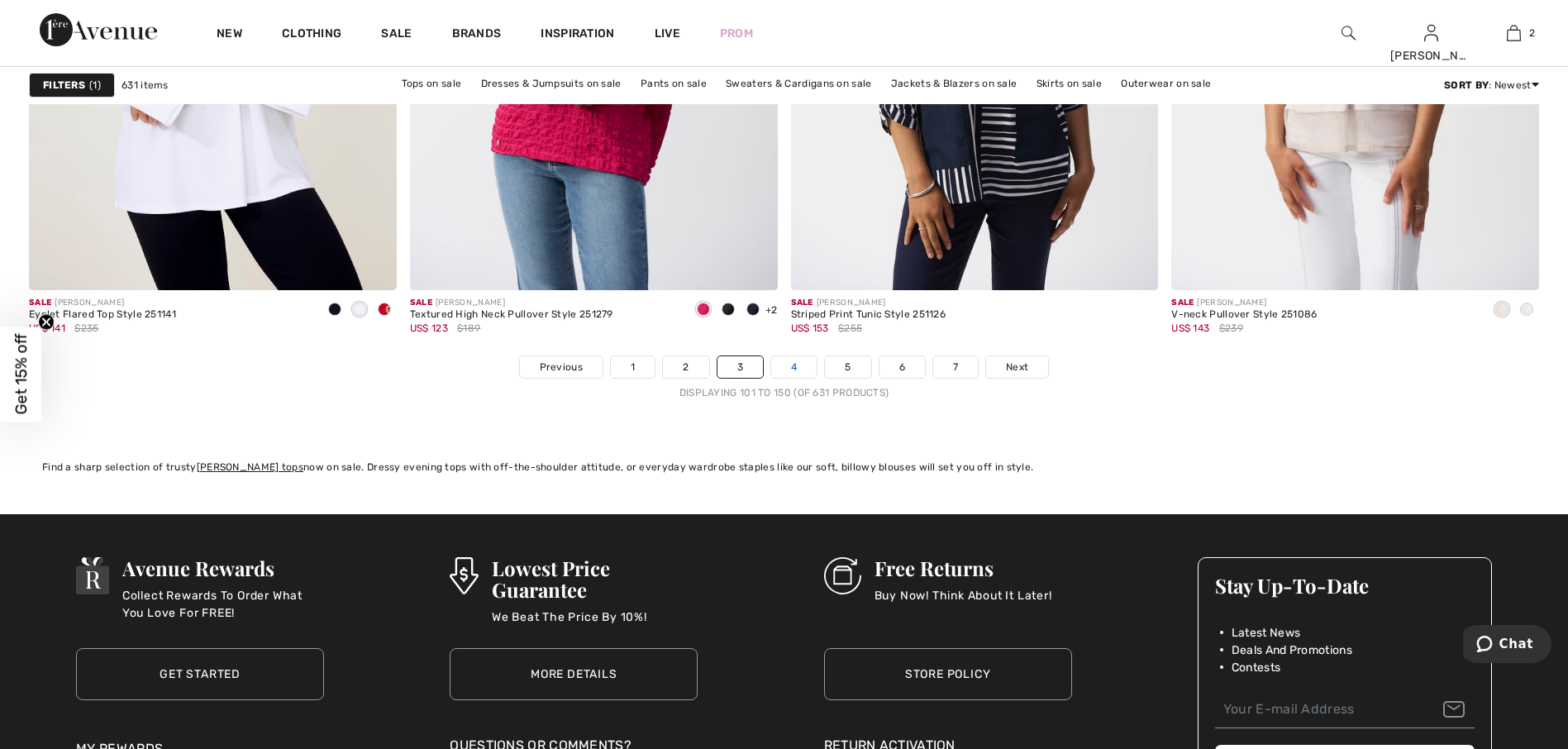
click at [794, 369] on link "4" at bounding box center [794, 366] width 46 height 21
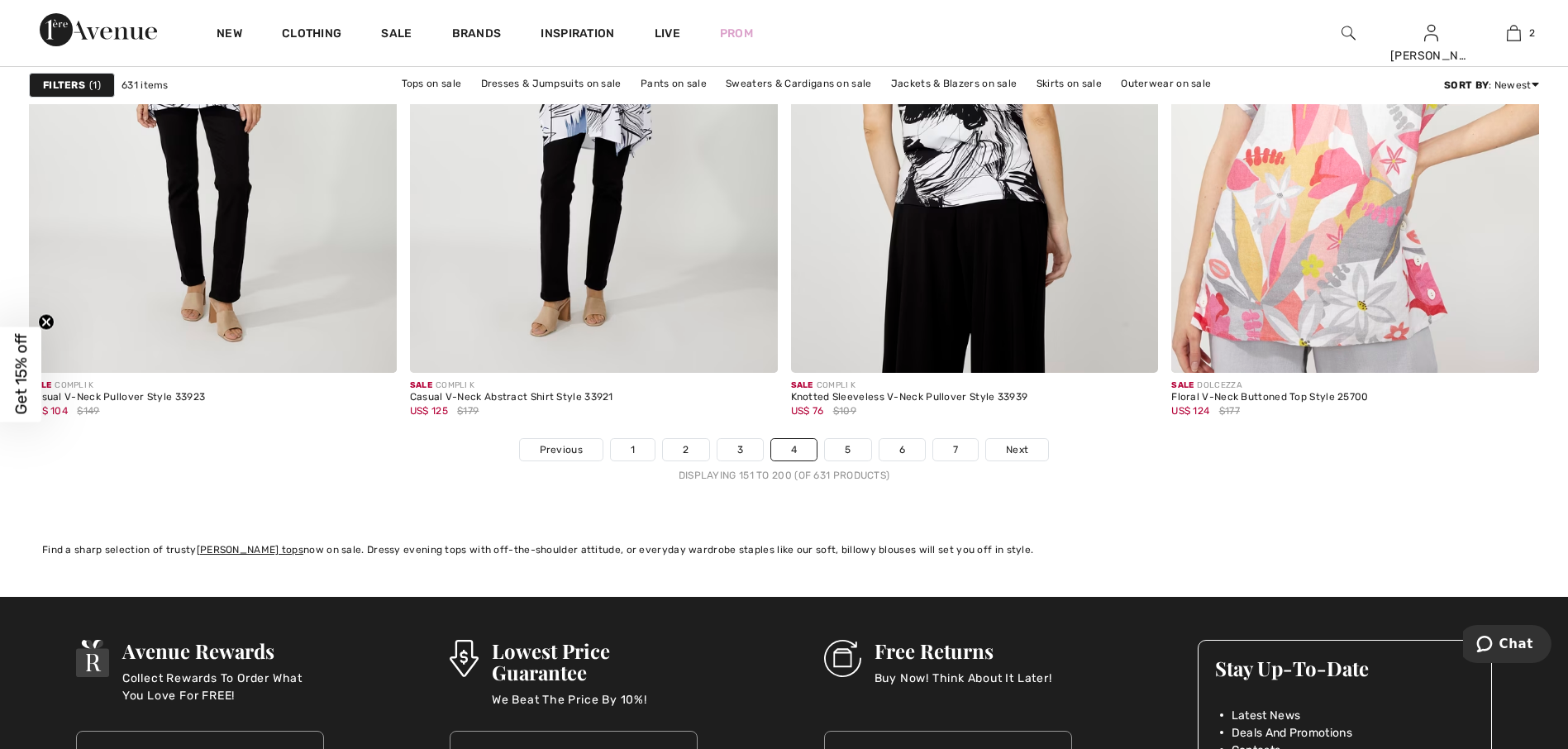
scroll to position [9508, 0]
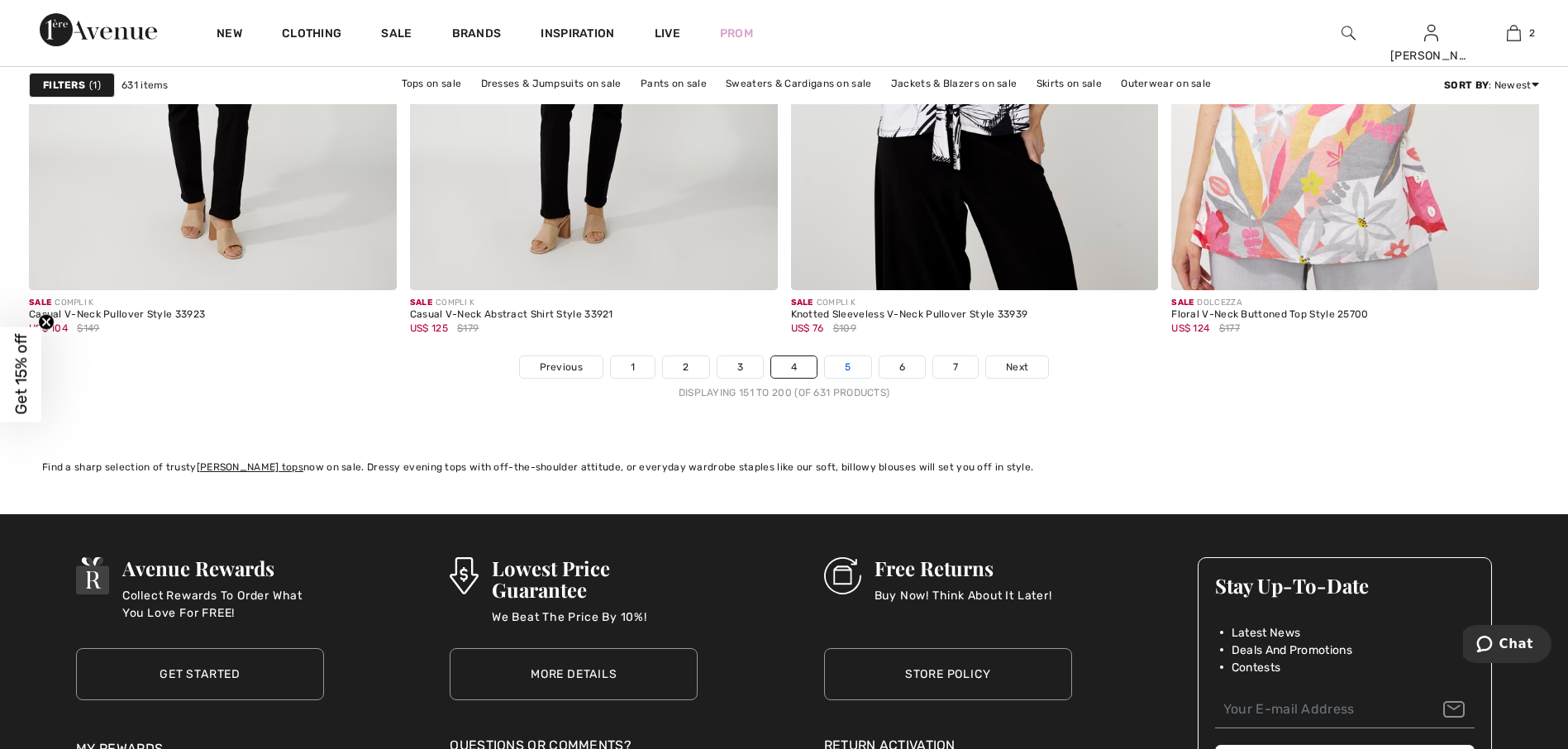
click at [847, 366] on link "5" at bounding box center [848, 366] width 46 height 21
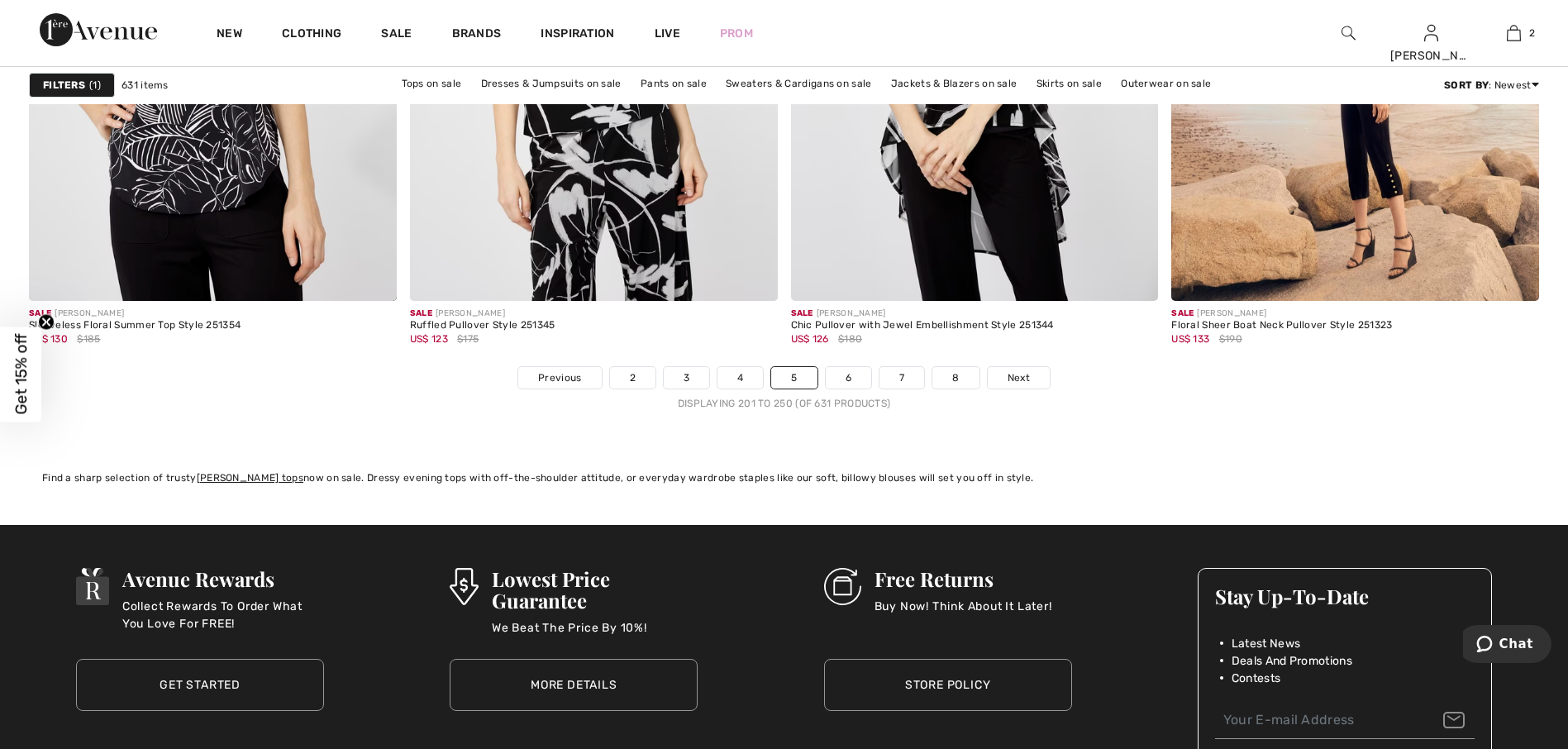
scroll to position [9508, 0]
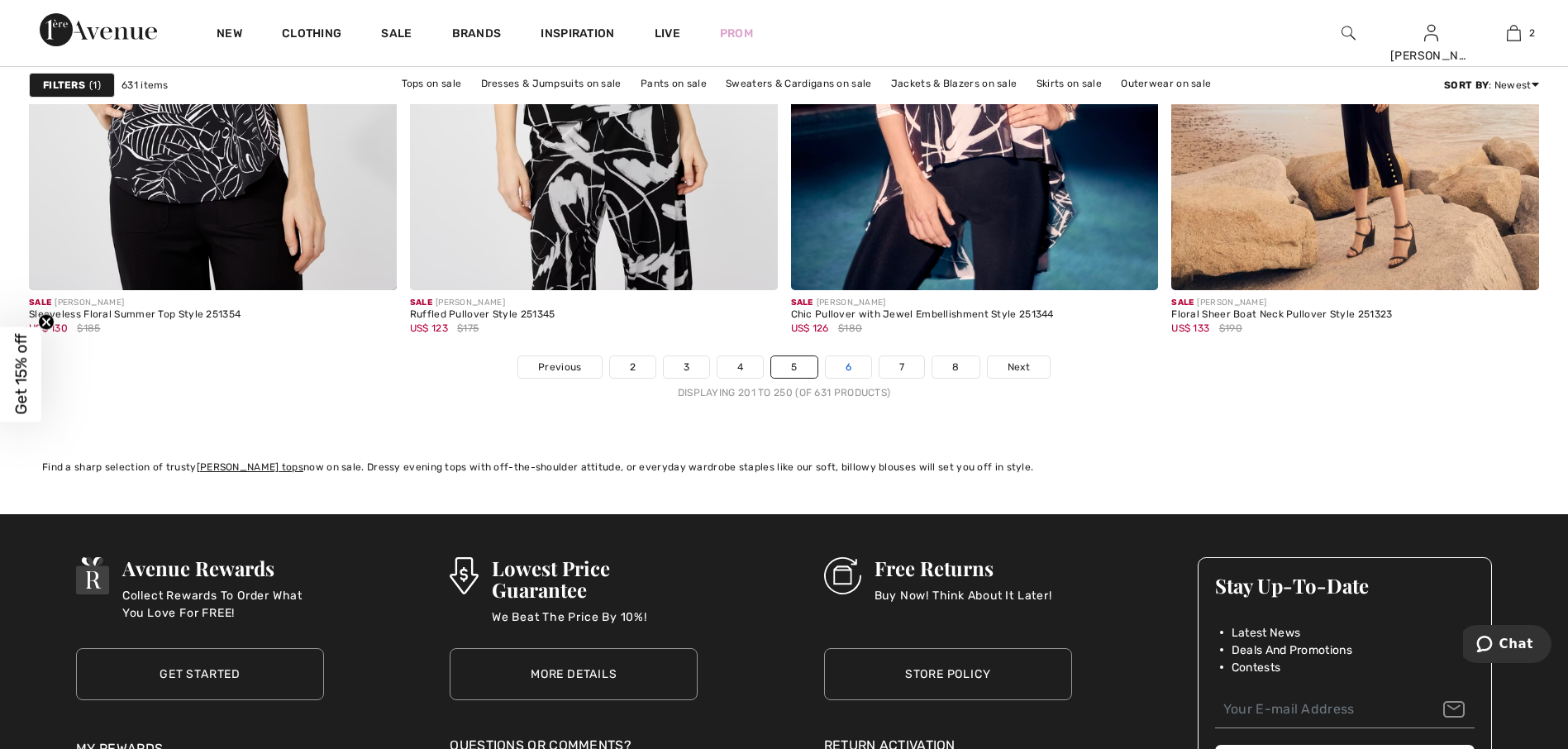
click at [850, 368] on link "6" at bounding box center [849, 366] width 46 height 21
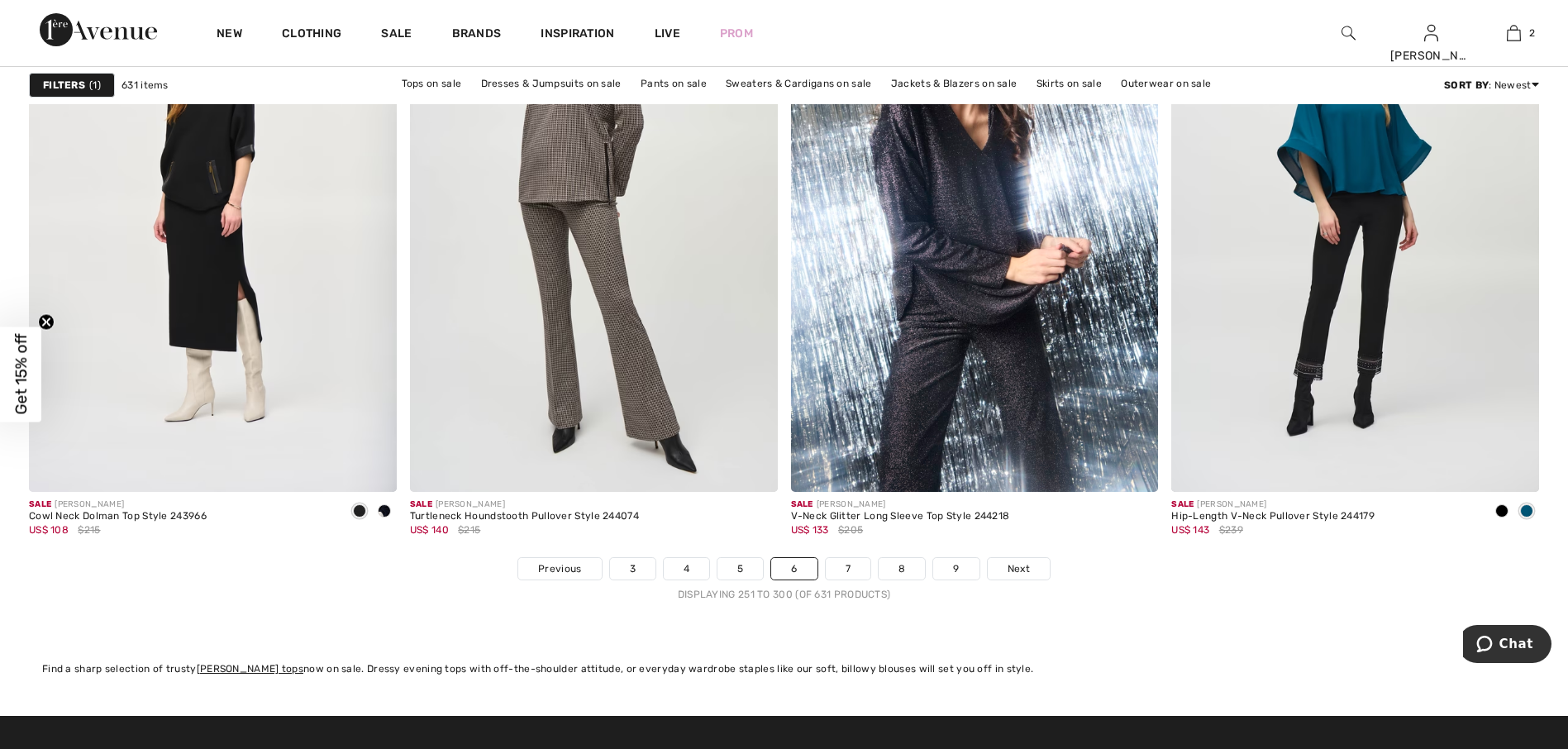
scroll to position [9508, 0]
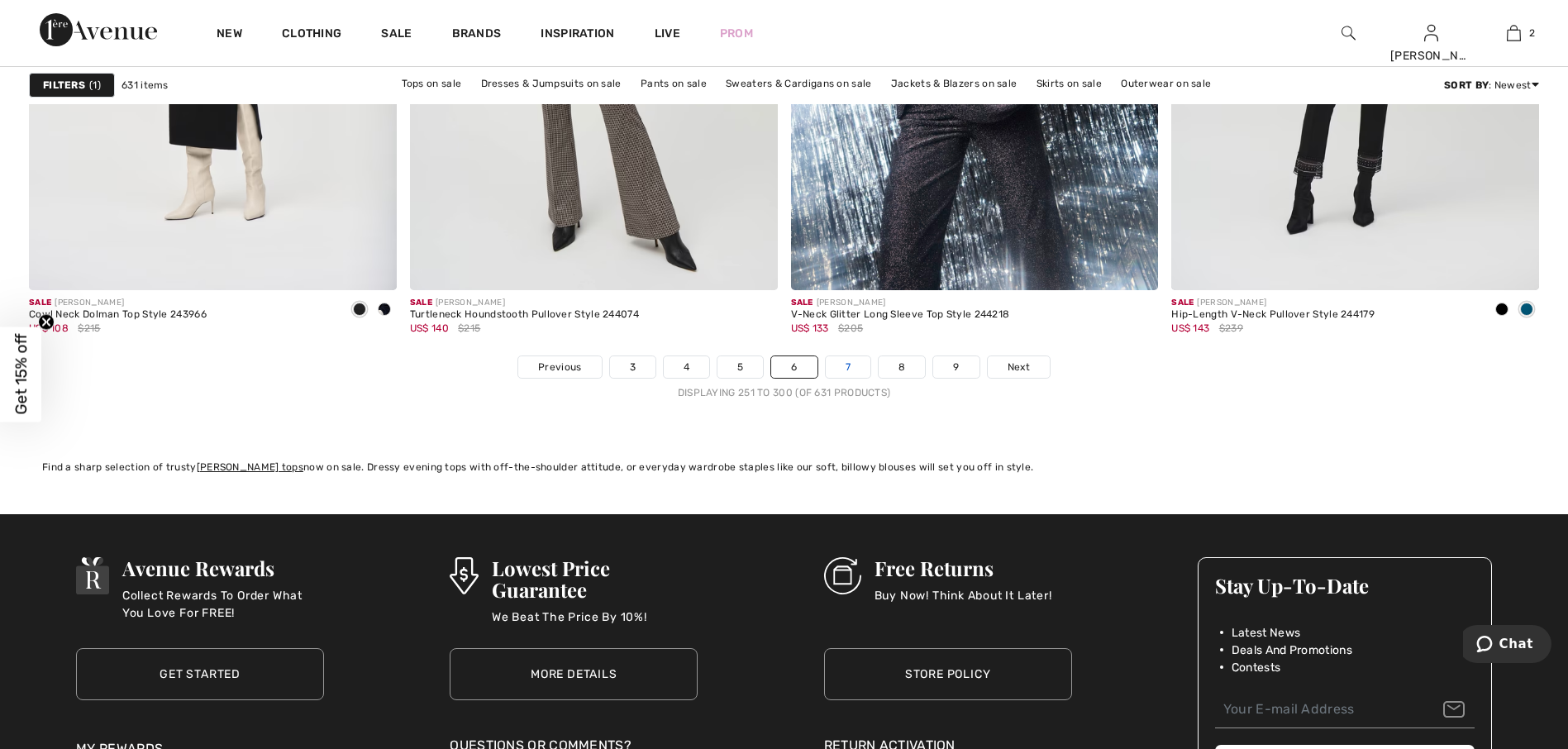
click at [845, 369] on link "7" at bounding box center [848, 366] width 45 height 21
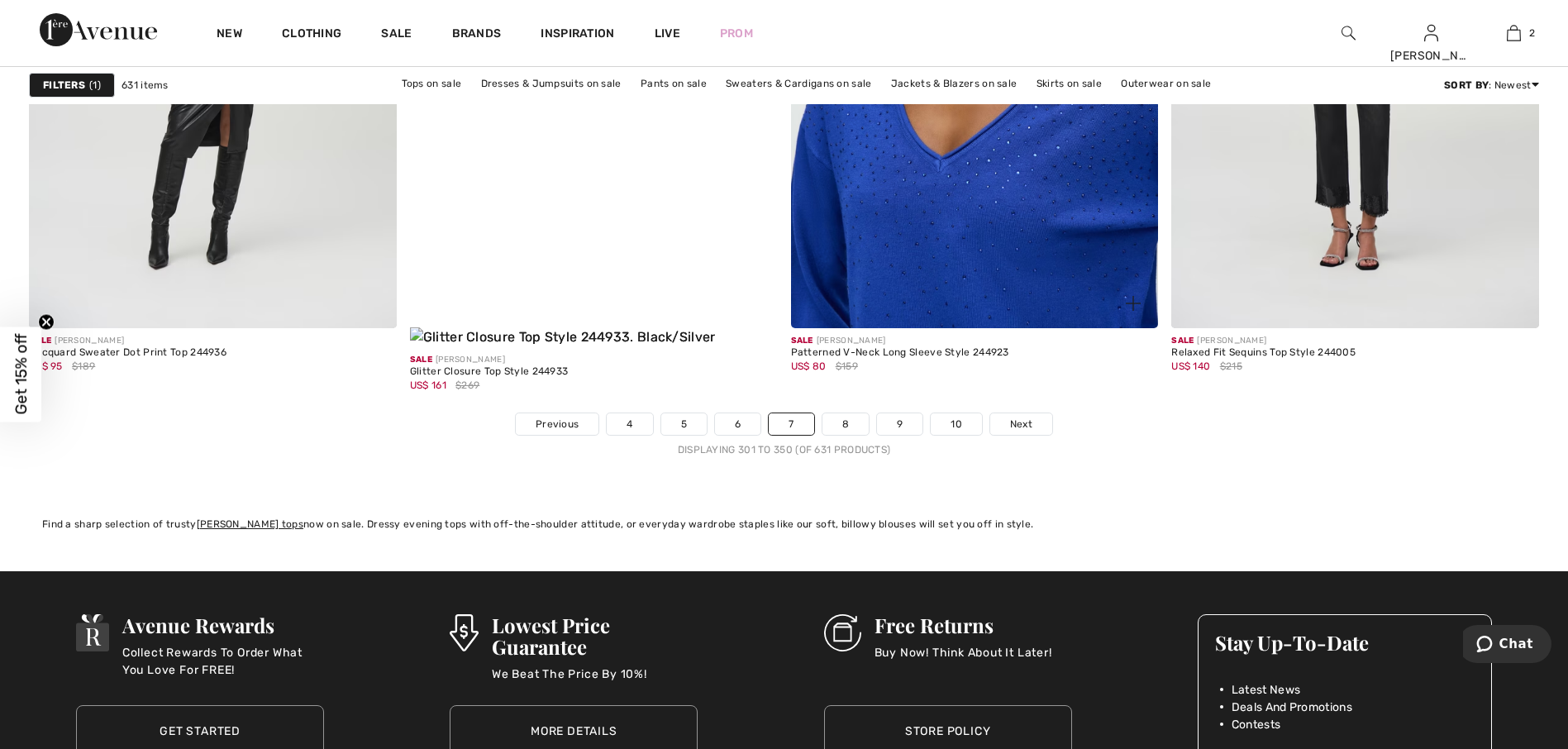
scroll to position [9508, 0]
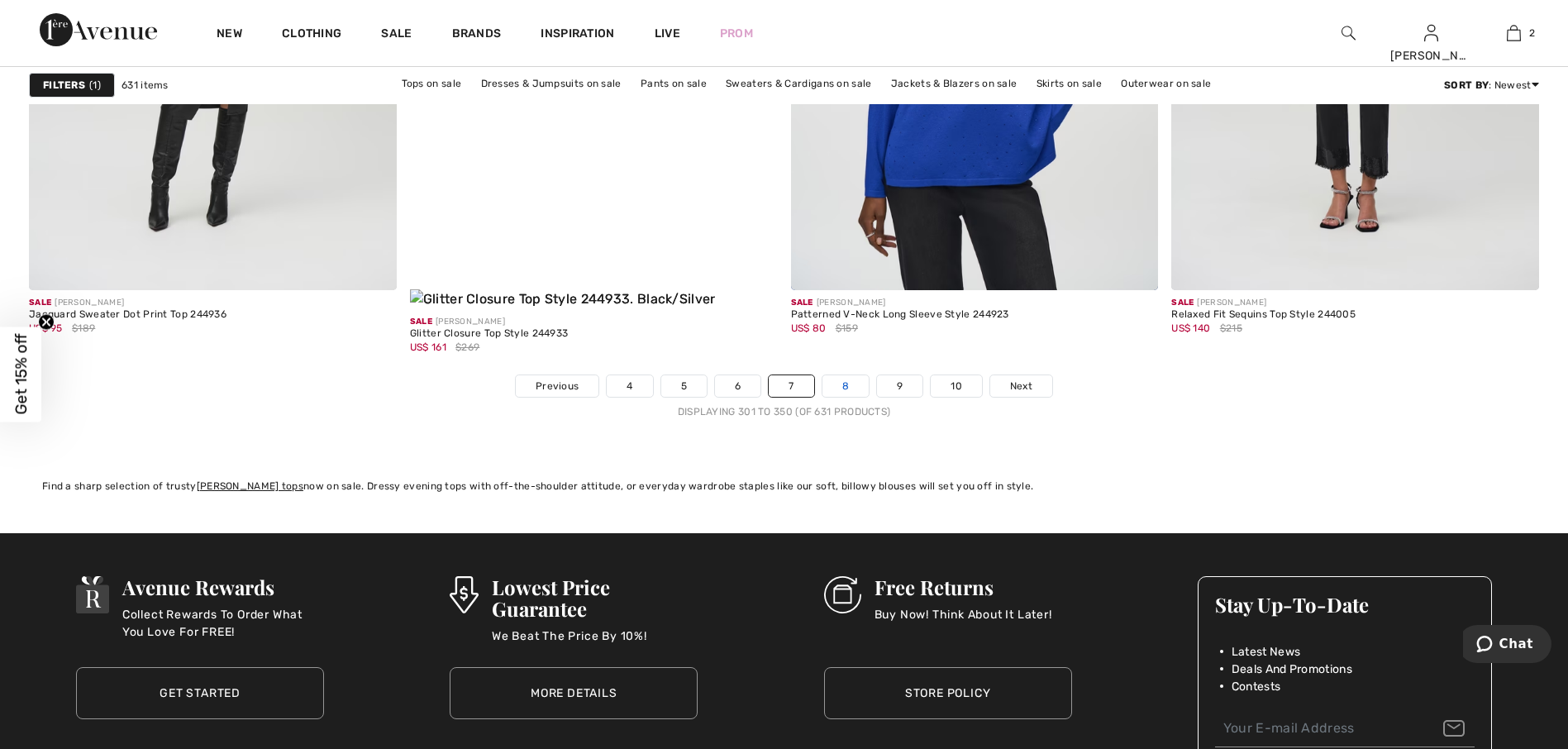
click at [852, 375] on link "8" at bounding box center [845, 386] width 46 height 21
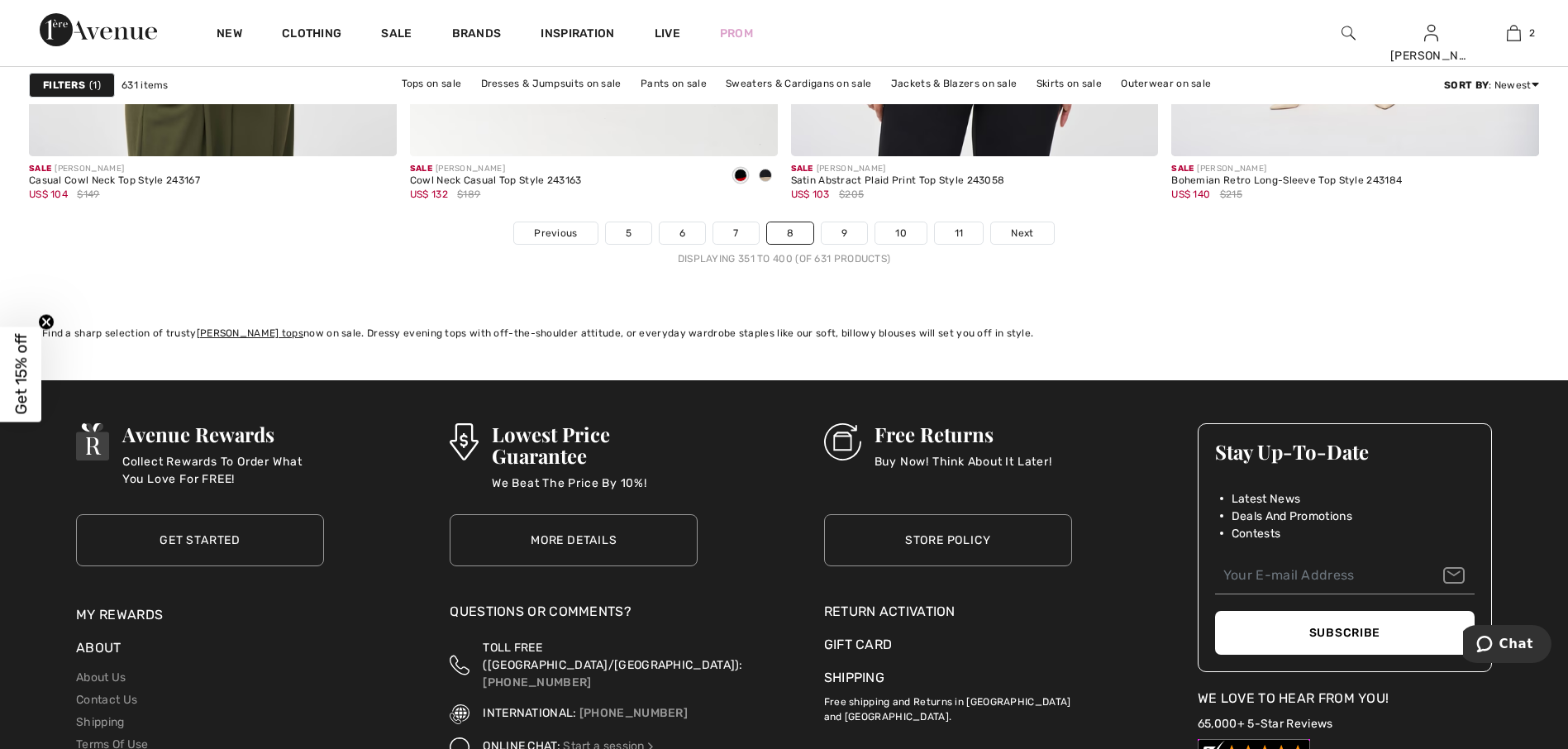
scroll to position [9675, 0]
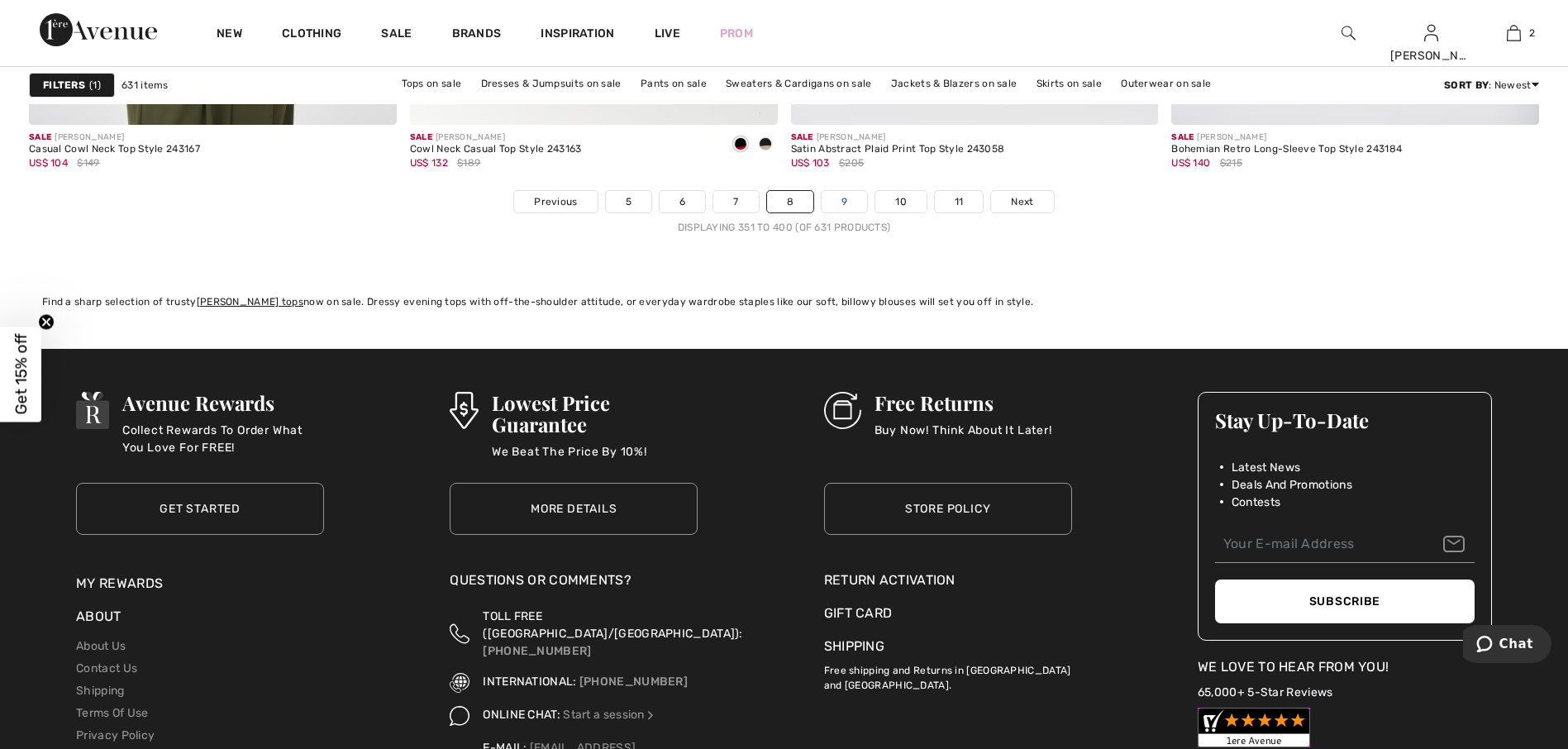
click at [849, 197] on link "9" at bounding box center [844, 201] width 46 height 21
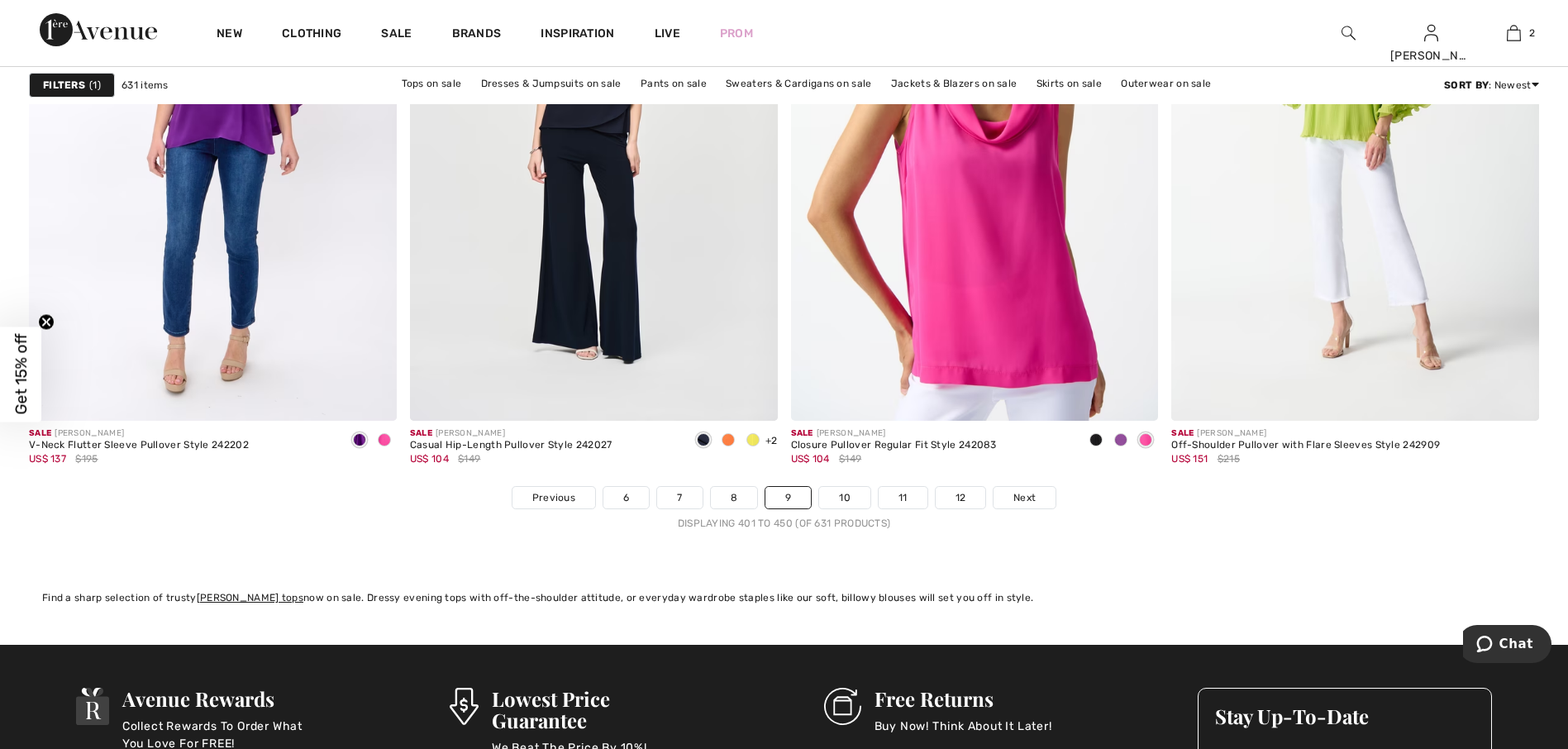
scroll to position [9426, 0]
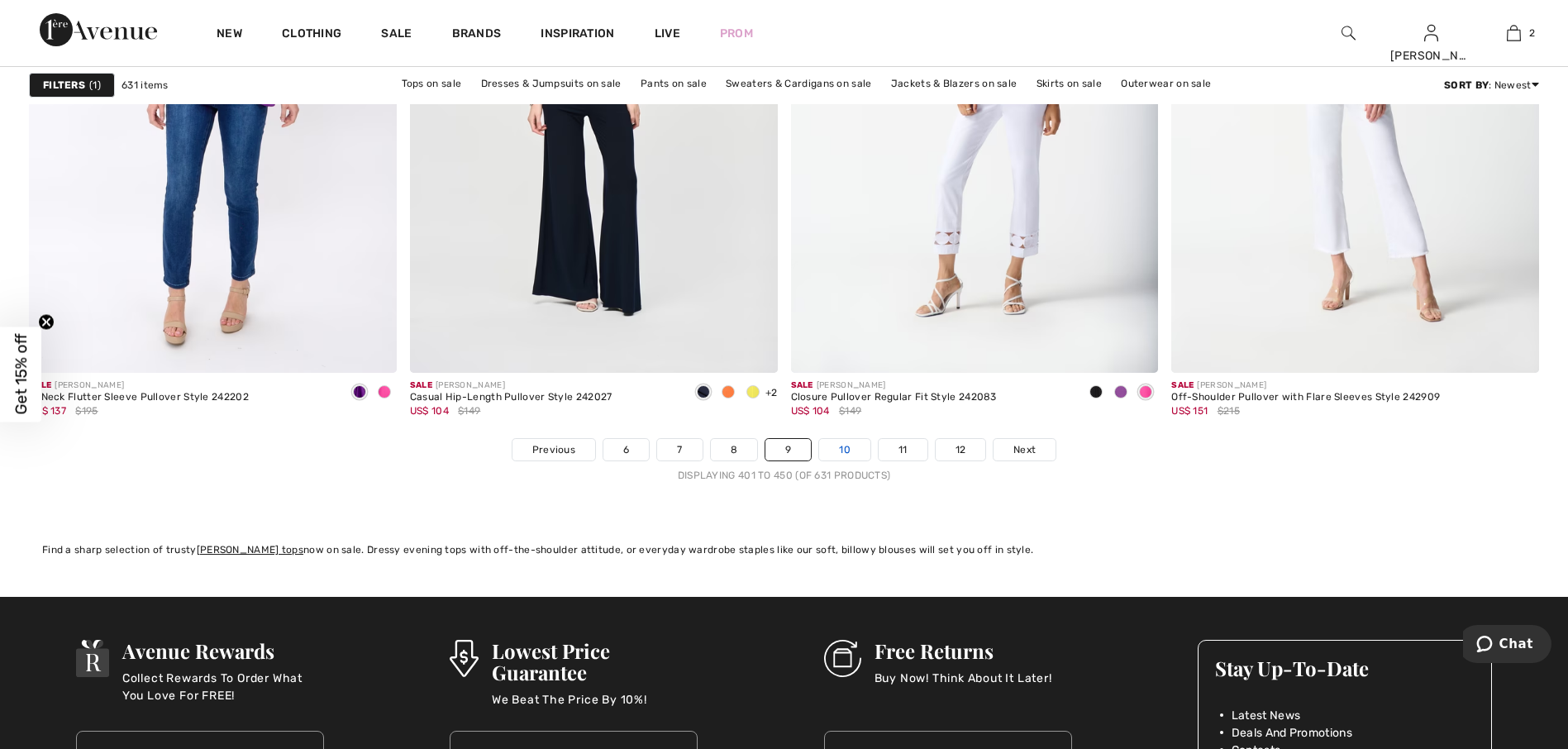
click at [848, 454] on link "10" at bounding box center [845, 449] width 51 height 21
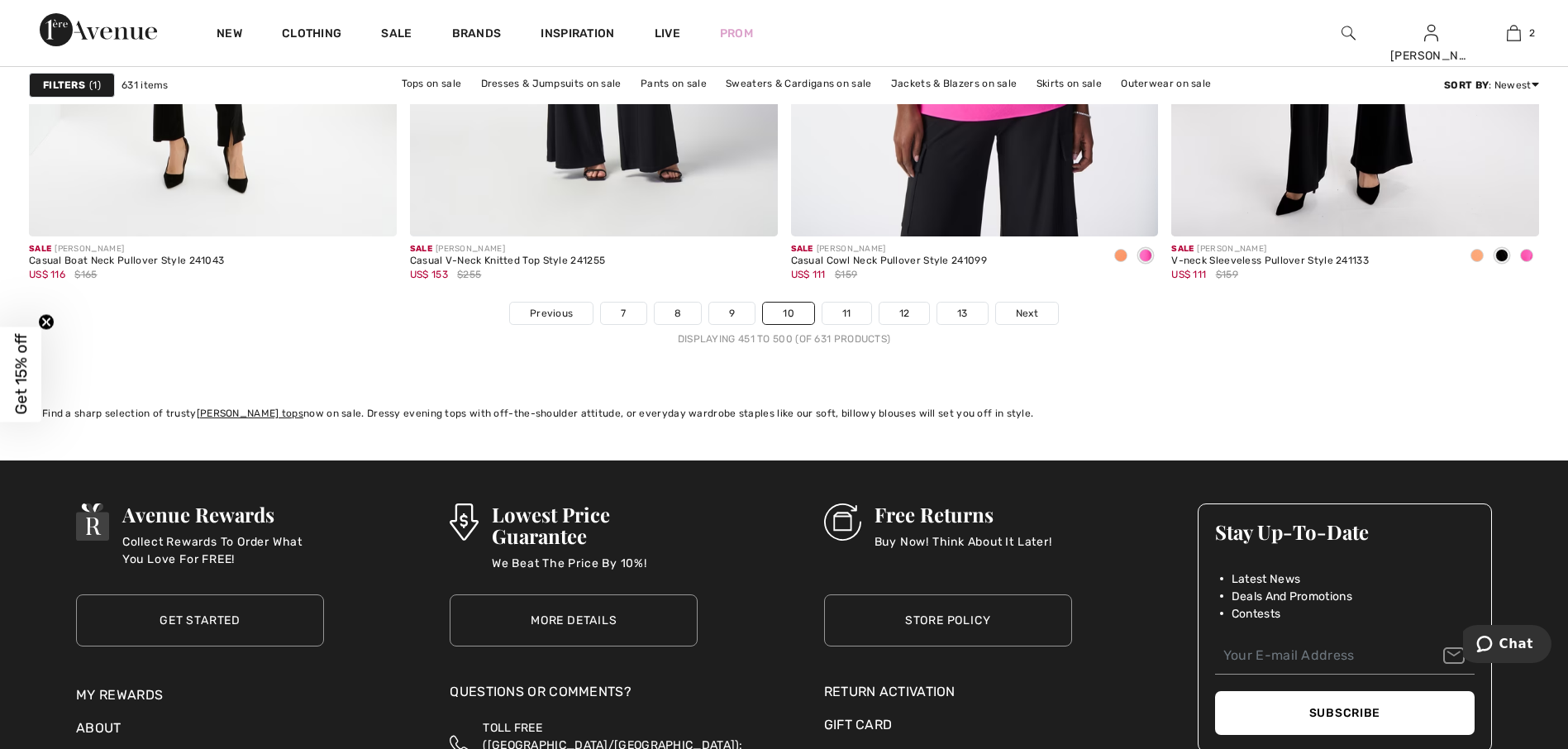
scroll to position [9675, 0]
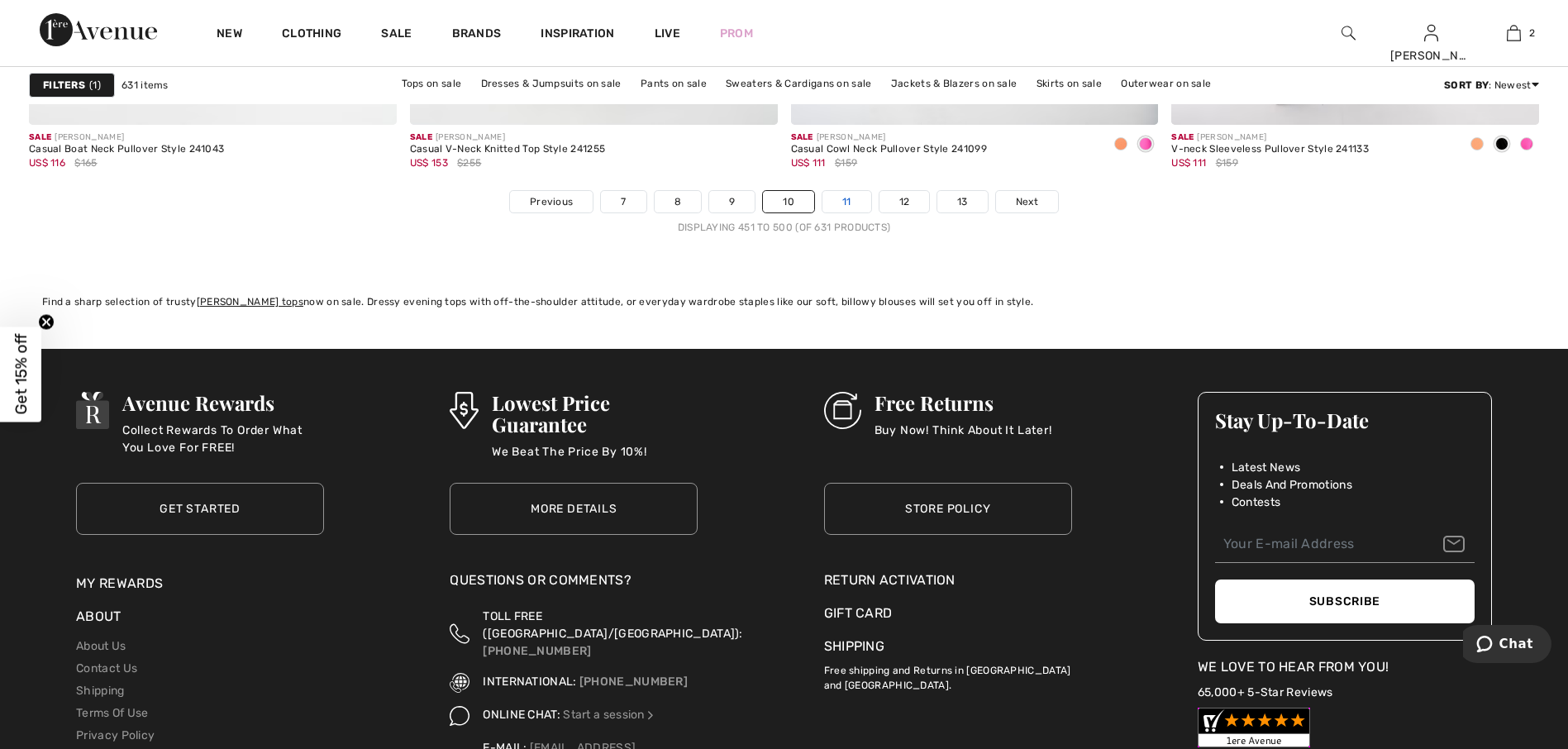
click at [856, 199] on link "11" at bounding box center [846, 201] width 49 height 21
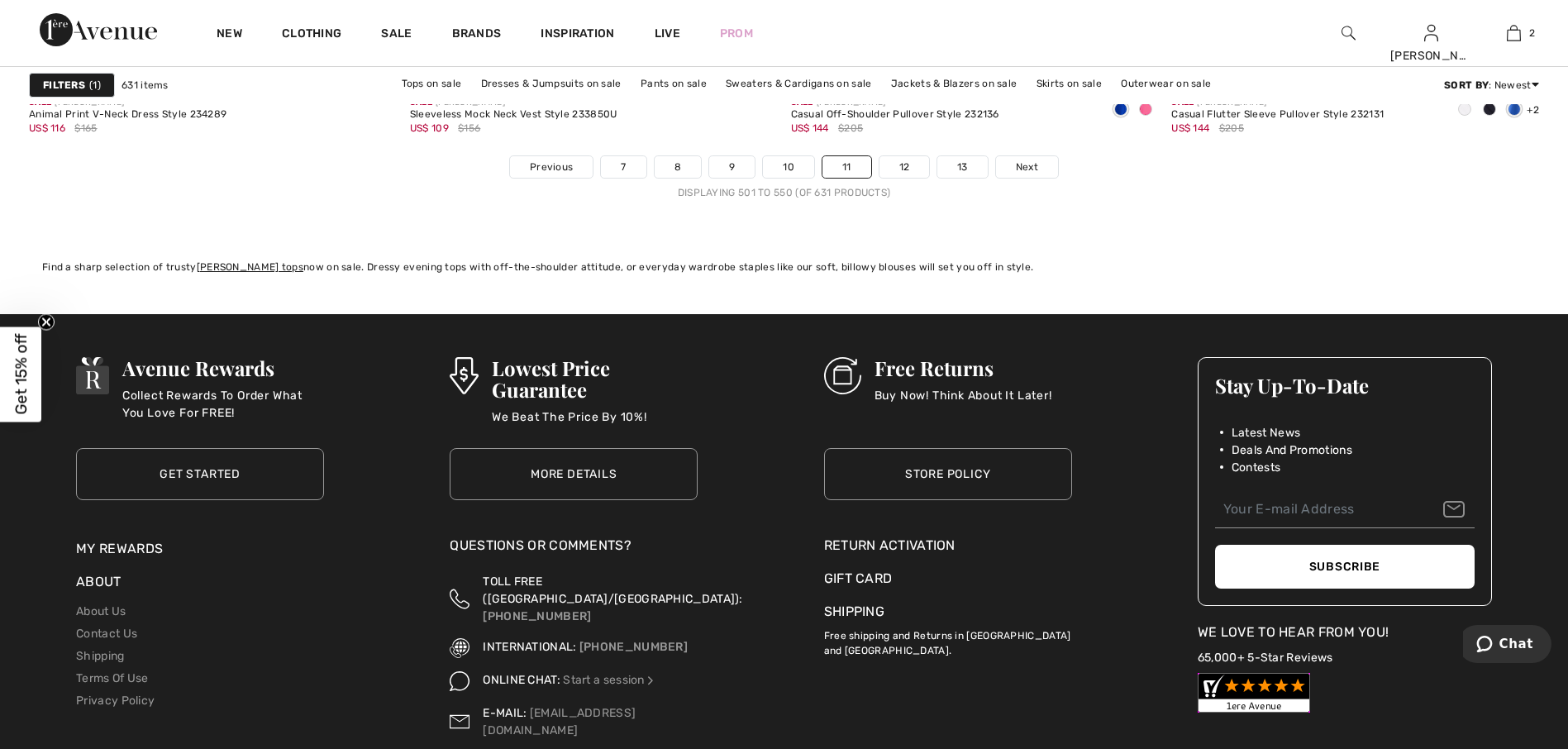
scroll to position [9757, 0]
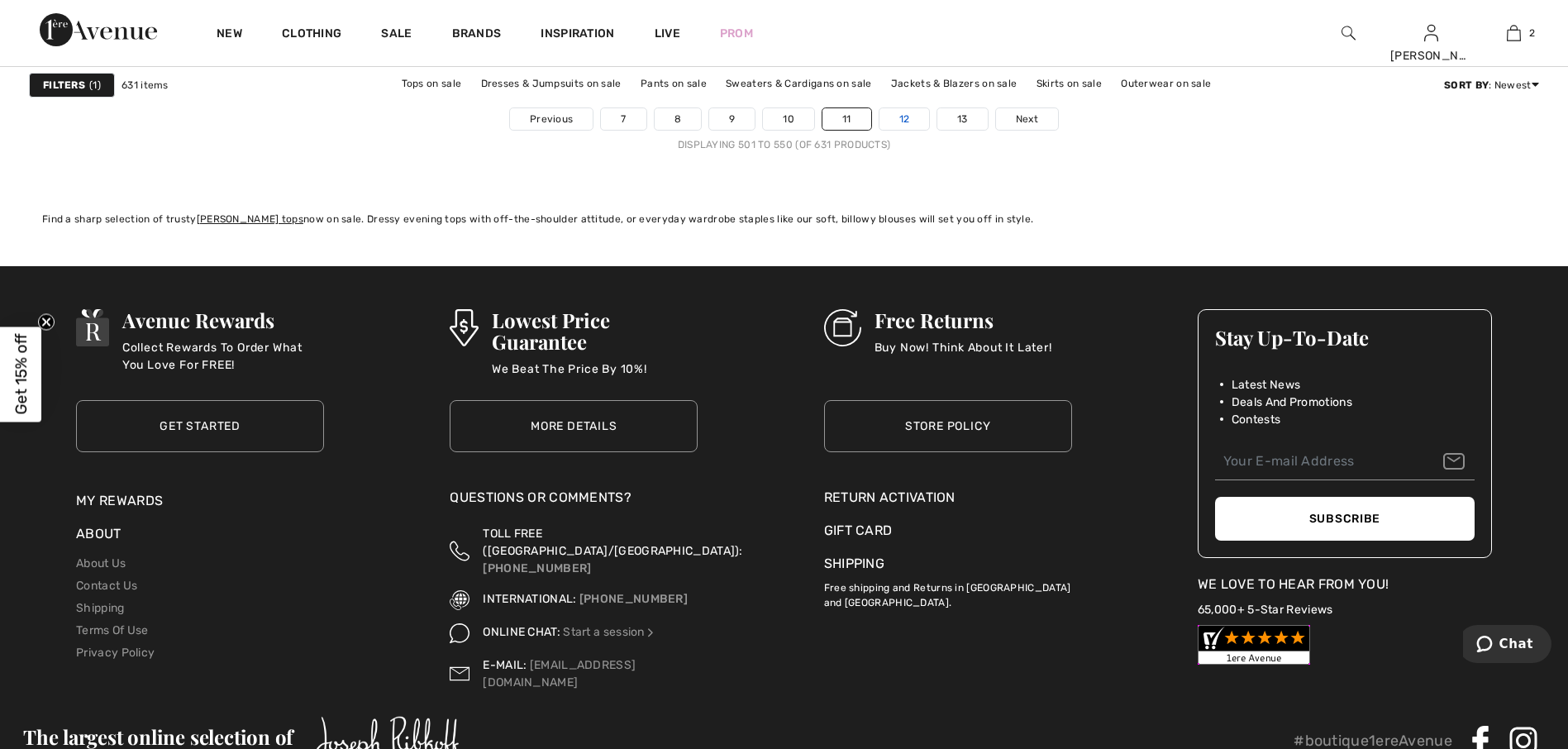
click at [899, 125] on link "12" at bounding box center [904, 118] width 50 height 21
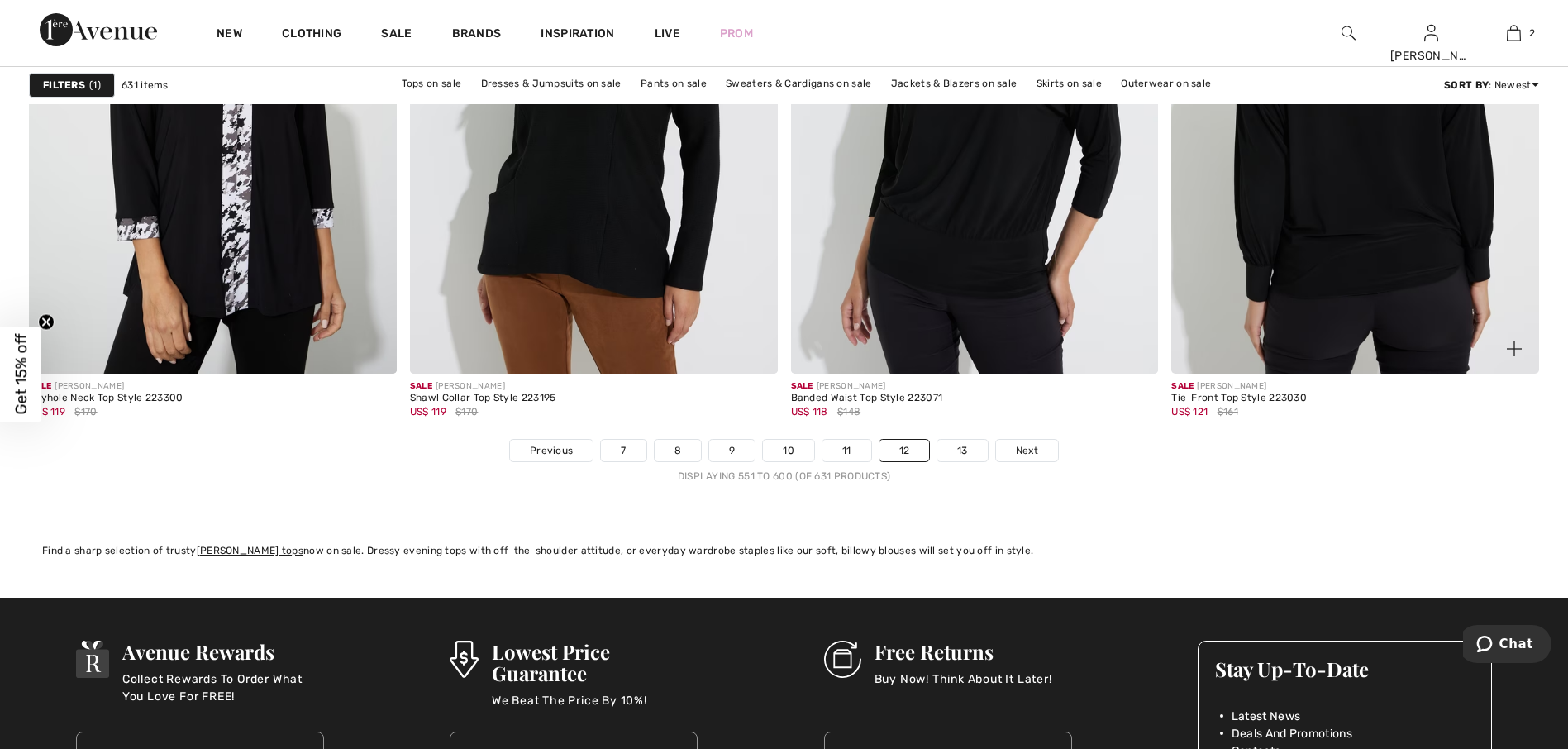
scroll to position [9426, 0]
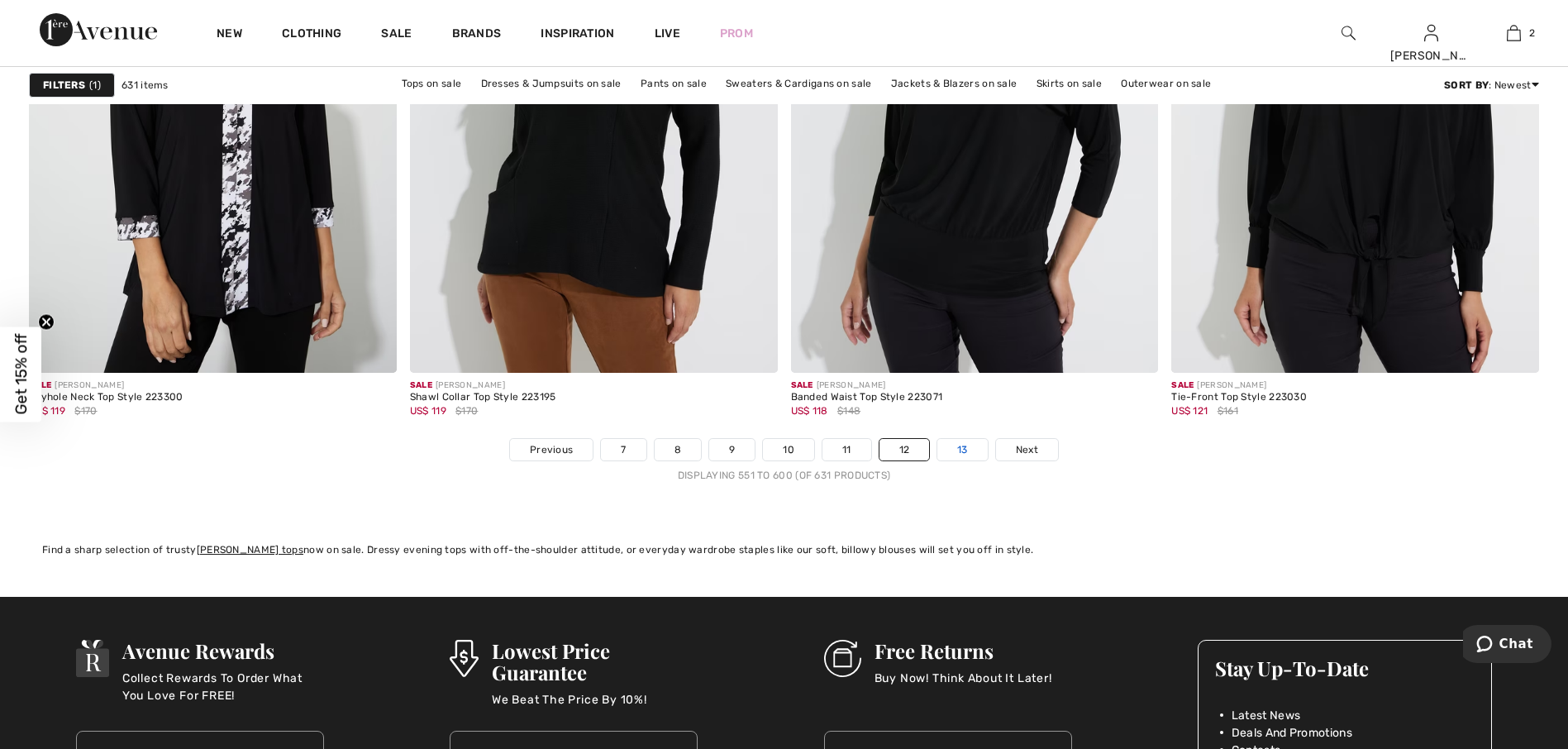
click at [959, 446] on link "13" at bounding box center [962, 449] width 50 height 21
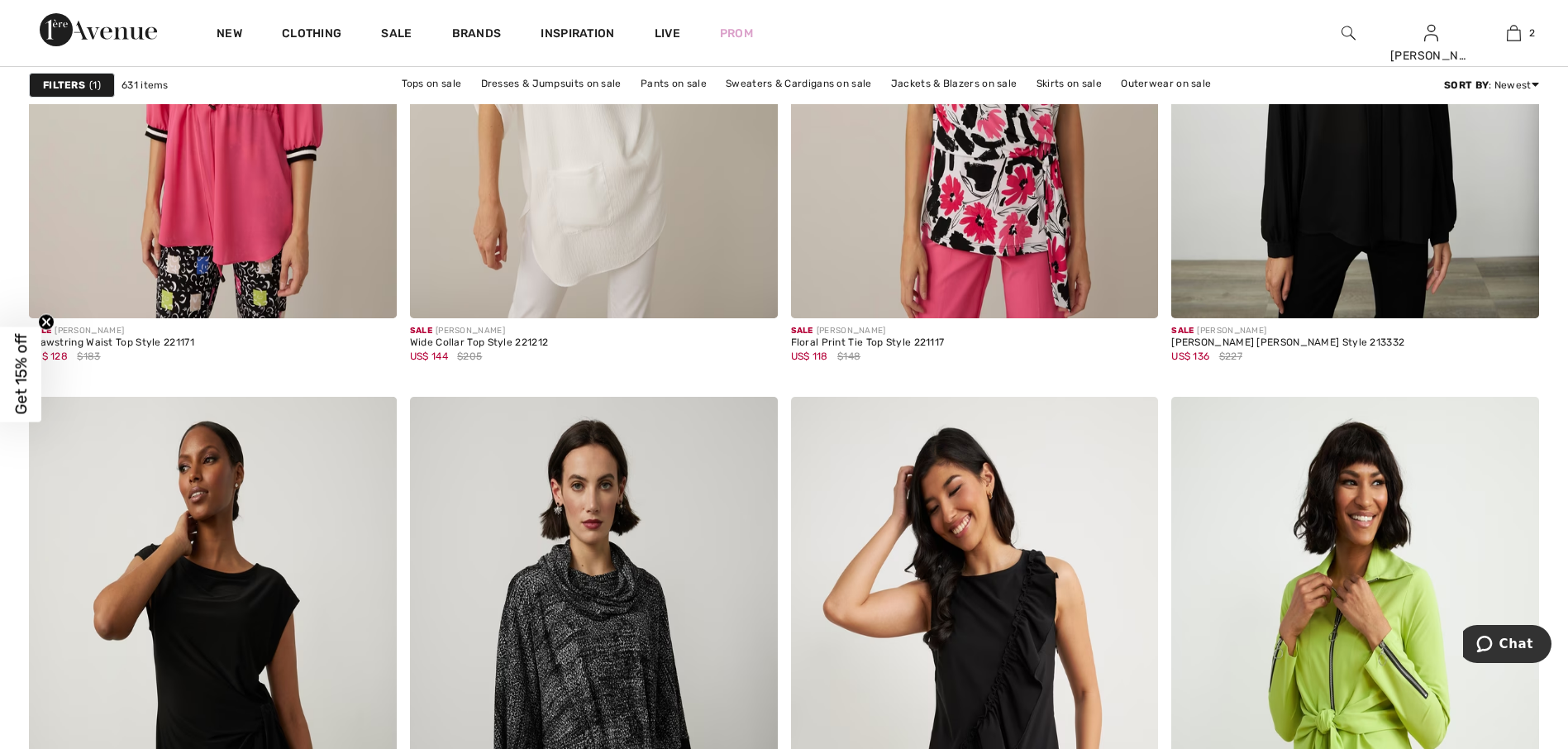
scroll to position [3804, 0]
